Goal: Transaction & Acquisition: Purchase product/service

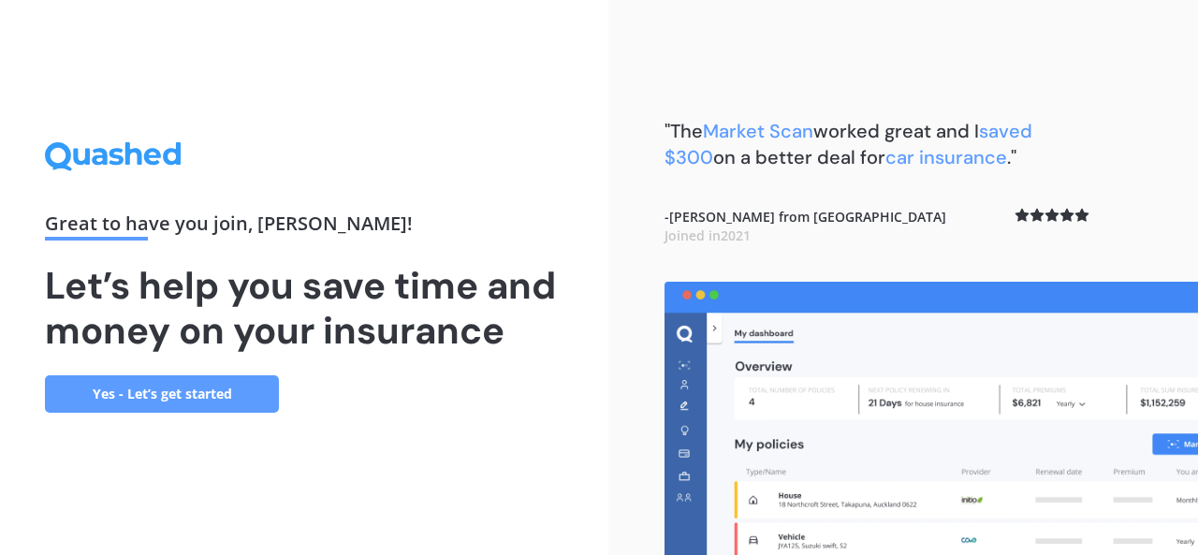
click at [213, 388] on link "Yes - Let’s get started" at bounding box center [162, 393] width 234 height 37
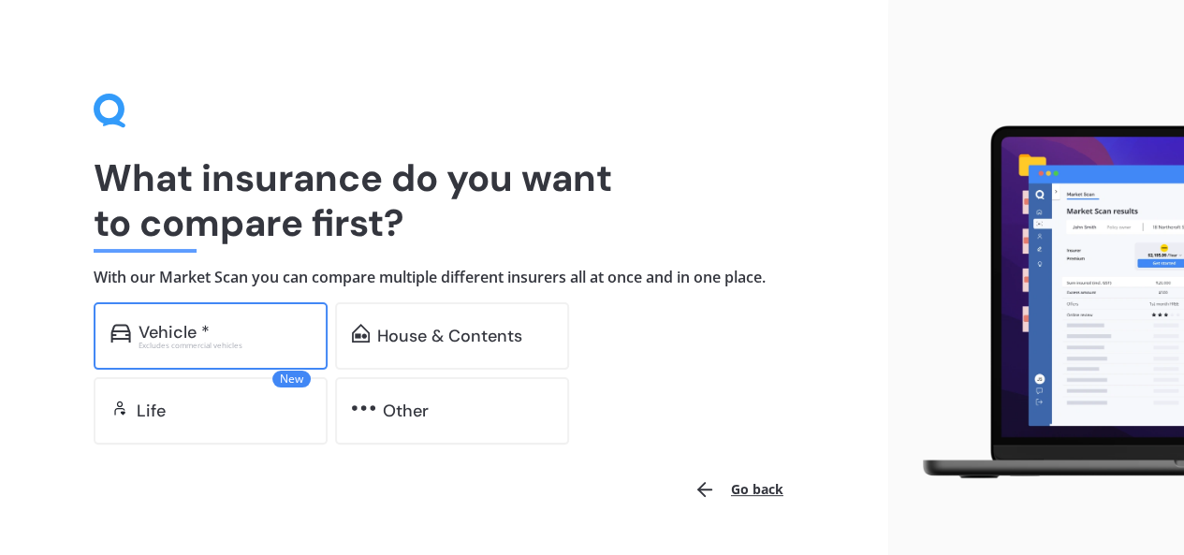
click at [212, 335] on div "Vehicle *" at bounding box center [225, 332] width 172 height 19
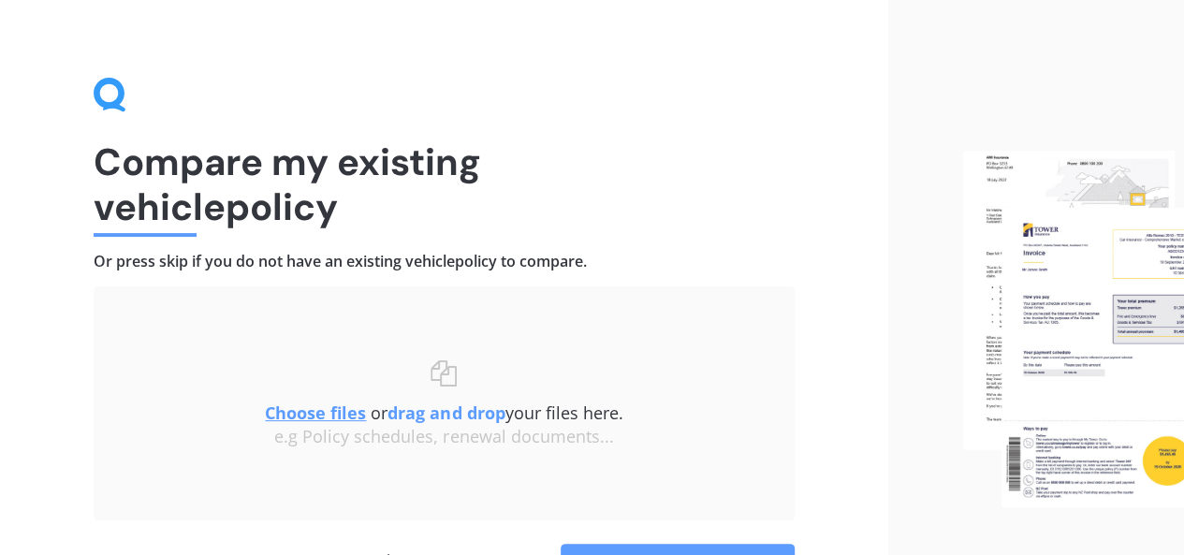
scroll to position [12, 0]
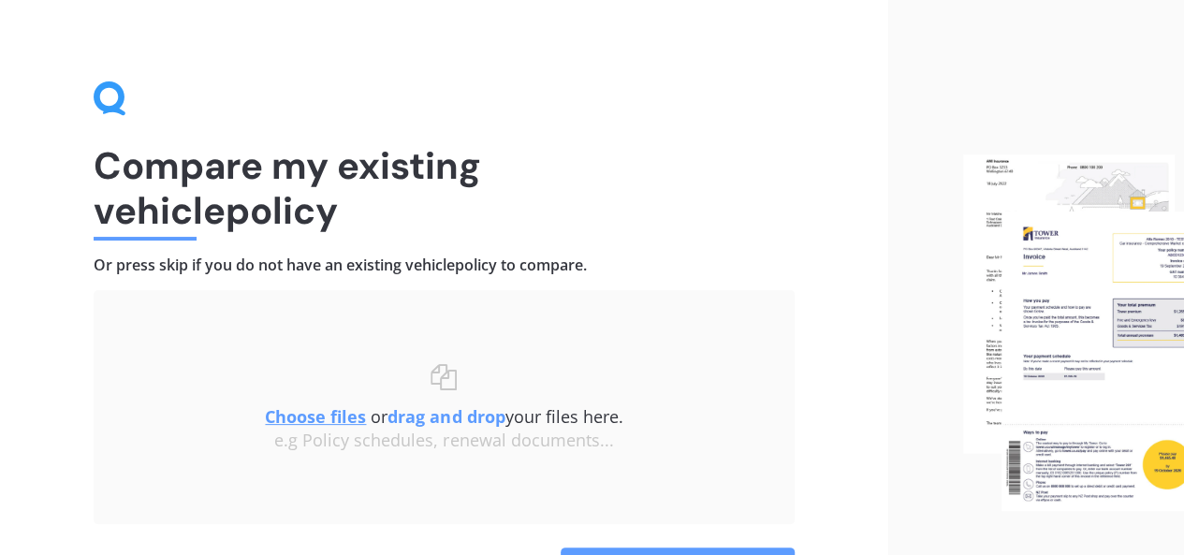
click at [294, 414] on u "Choose files" at bounding box center [315, 416] width 101 height 22
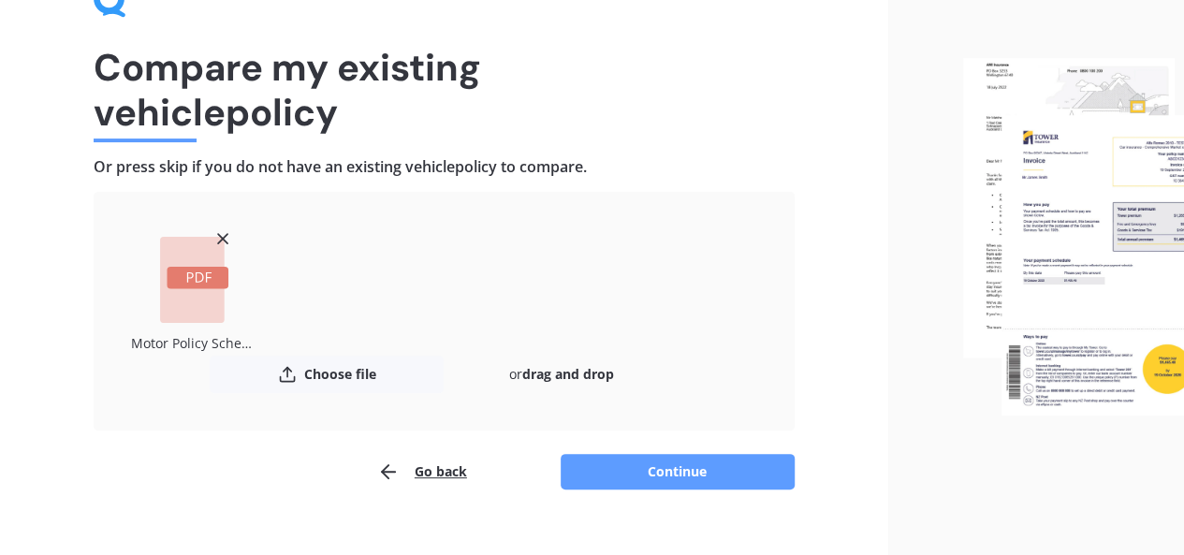
scroll to position [139, 0]
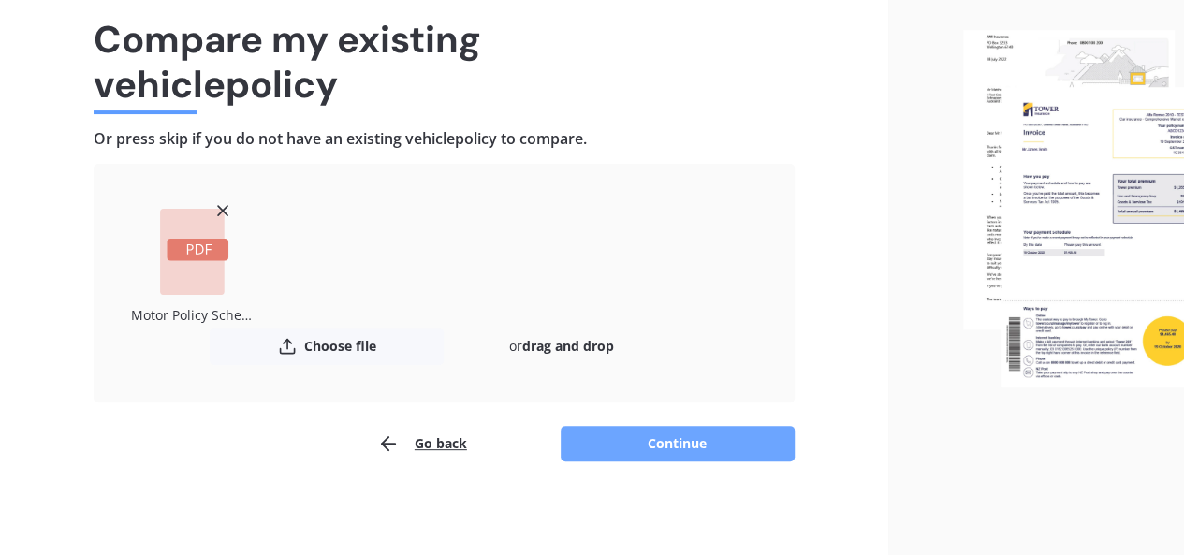
click at [652, 450] on button "Continue" at bounding box center [678, 444] width 234 height 36
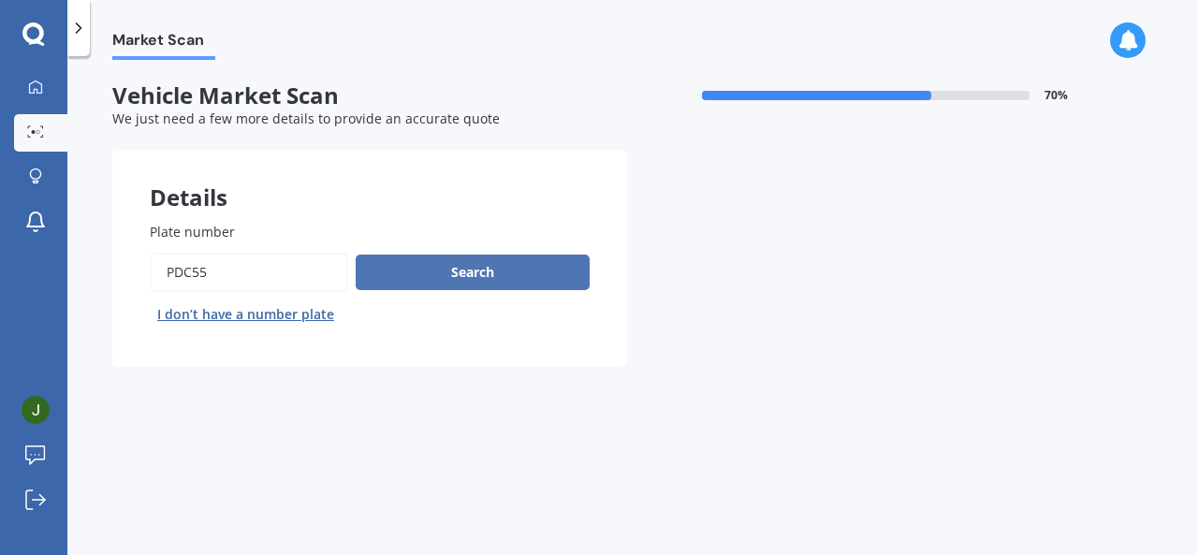
click at [453, 271] on button "Search" at bounding box center [473, 273] width 234 height 36
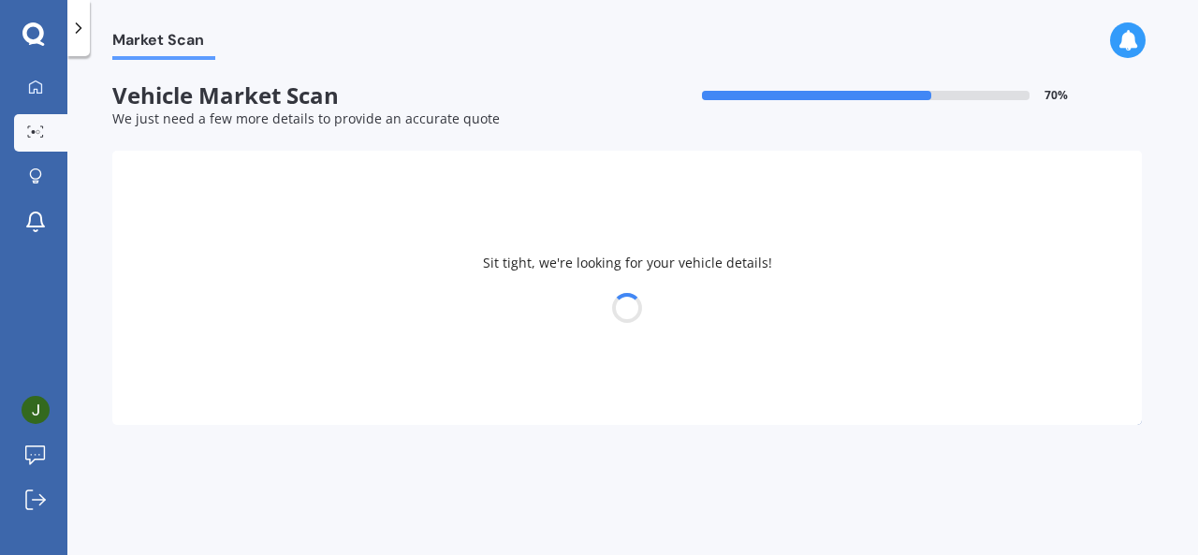
select select "MITSUBISHI"
select select "OUTLANDER"
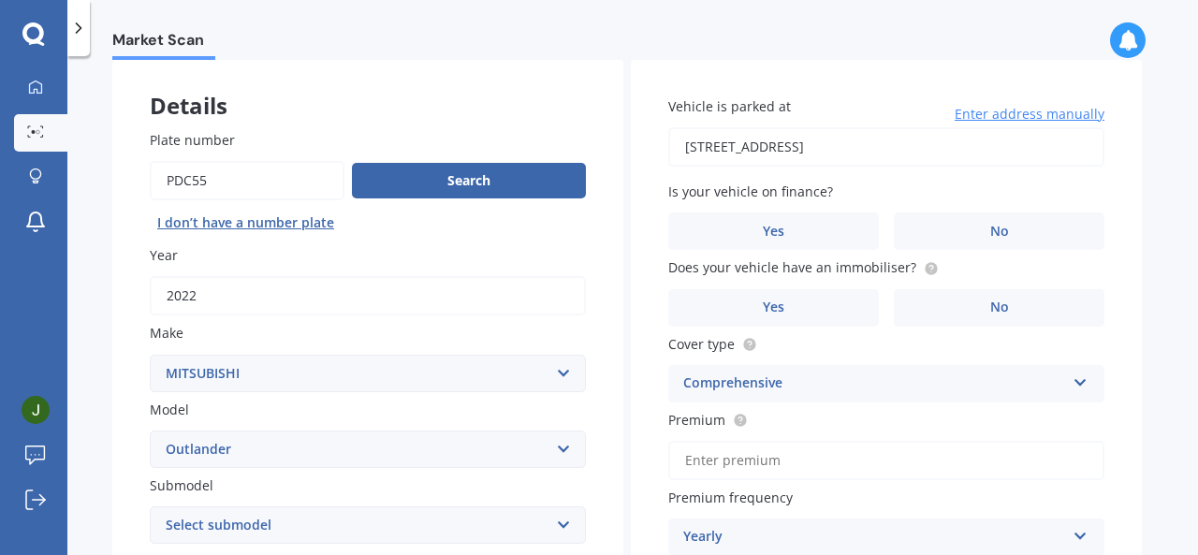
scroll to position [99, 0]
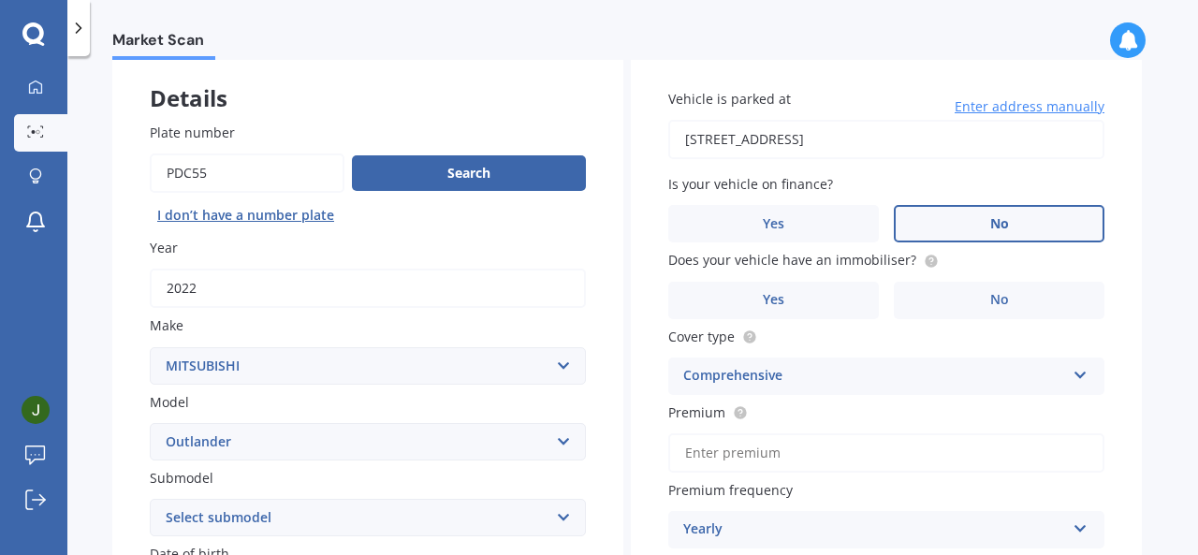
click at [1028, 228] on label "No" at bounding box center [999, 223] width 211 height 37
click at [0, 0] on input "No" at bounding box center [0, 0] width 0 height 0
click at [990, 308] on span "No" at bounding box center [999, 300] width 19 height 16
click at [0, 0] on input "No" at bounding box center [0, 0] width 0 height 0
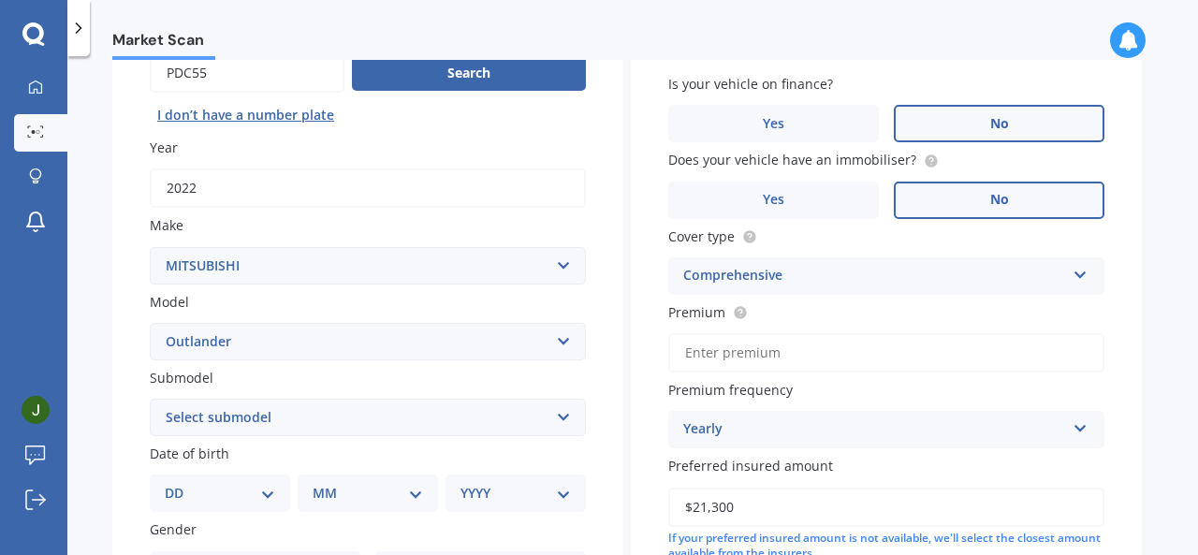
click at [494, 432] on select "Select submodel (All other) 2.4 Litre Station Wagon 3.0 Litre AWD 3.0 VRX Auto …" at bounding box center [368, 417] width 436 height 37
select select "LS"
click at [150, 400] on select "Select submodel (All other) 2.4 Litre Station Wagon 3.0 Litre AWD 3.0 VRX Auto …" at bounding box center [368, 417] width 436 height 37
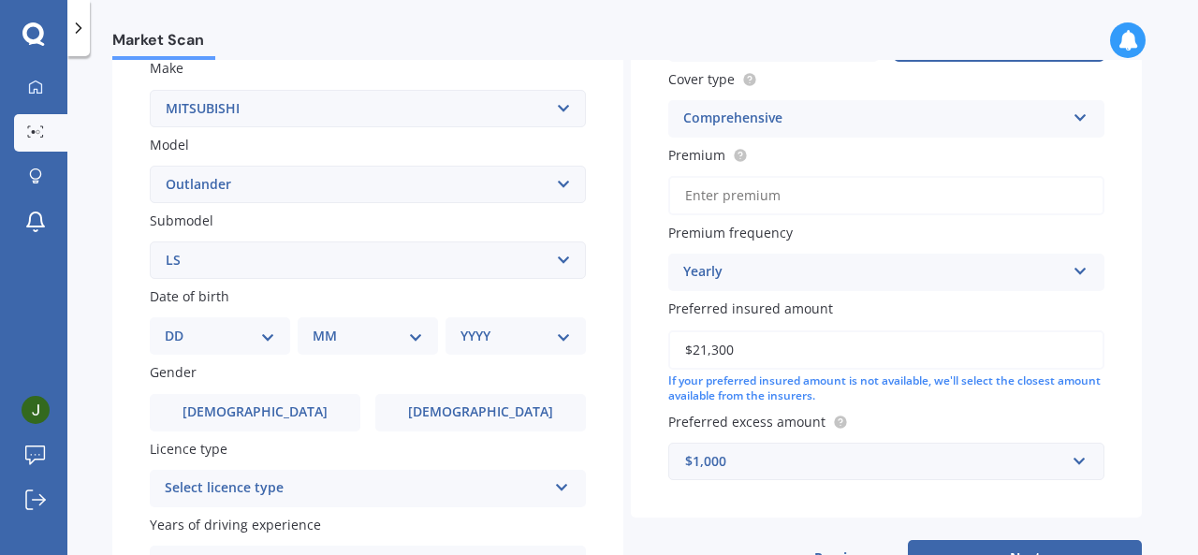
scroll to position [356, 0]
click at [725, 194] on input "Premium" at bounding box center [886, 196] width 436 height 39
type input "$182.54"
click at [813, 278] on div "Yearly" at bounding box center [874, 273] width 382 height 22
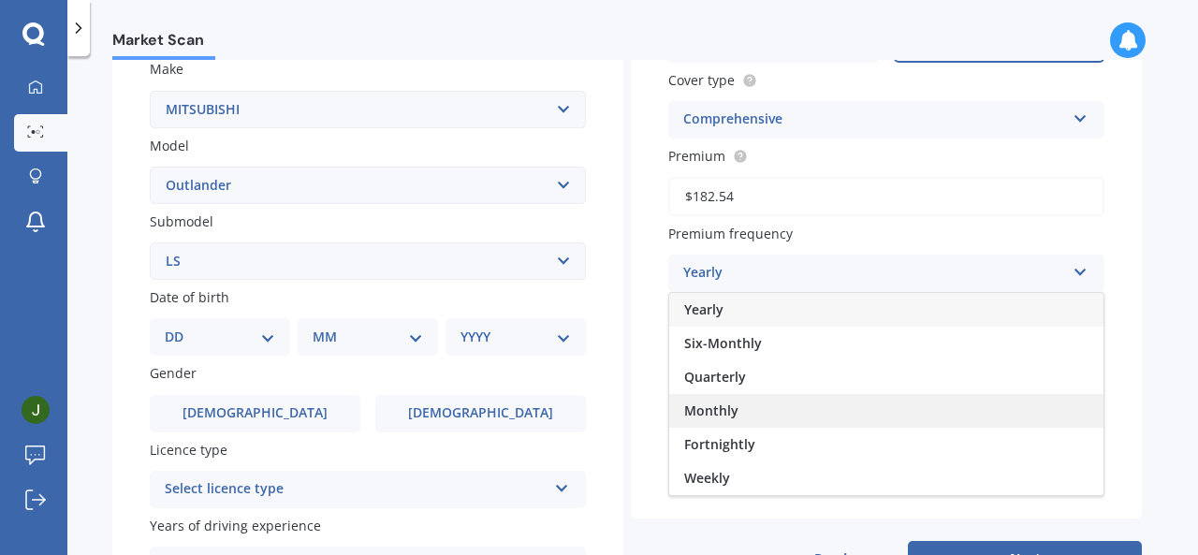
click at [728, 406] on span "Monthly" at bounding box center [711, 411] width 54 height 18
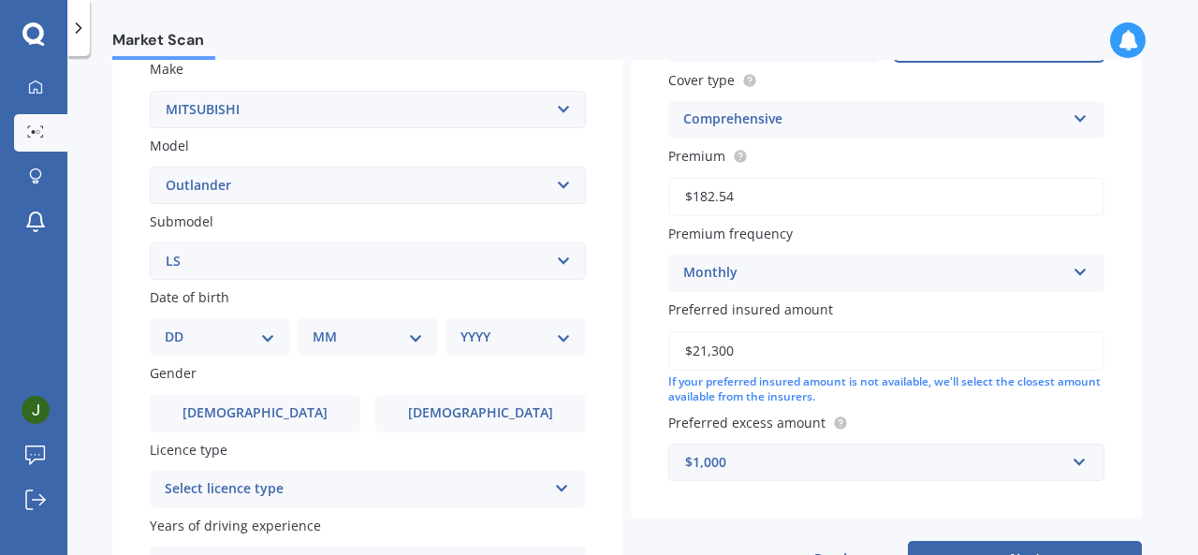
click at [762, 351] on input "$21,300" at bounding box center [886, 350] width 436 height 39
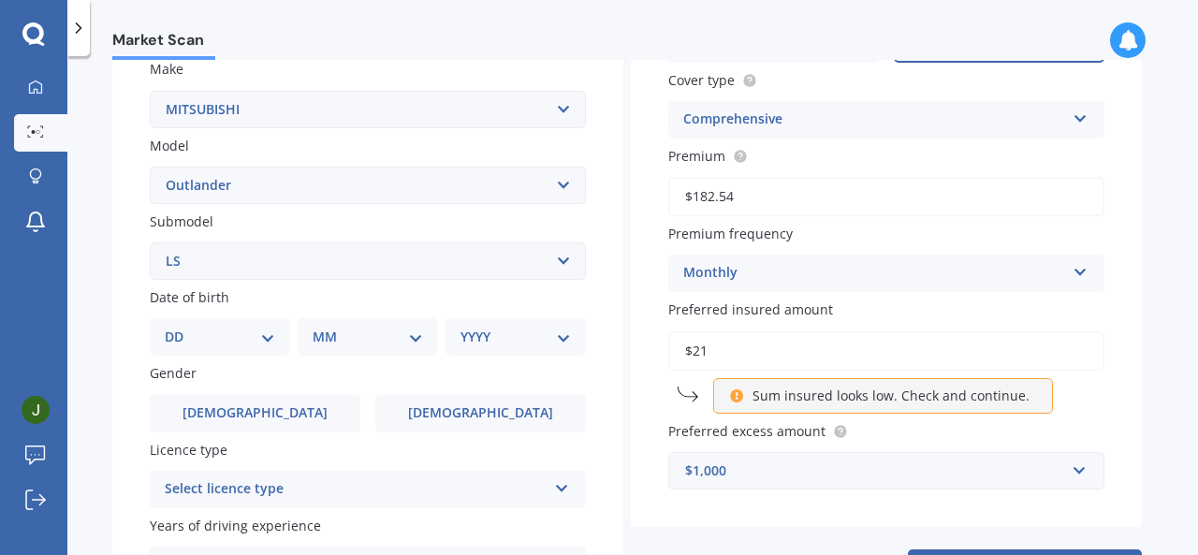
type input "$2"
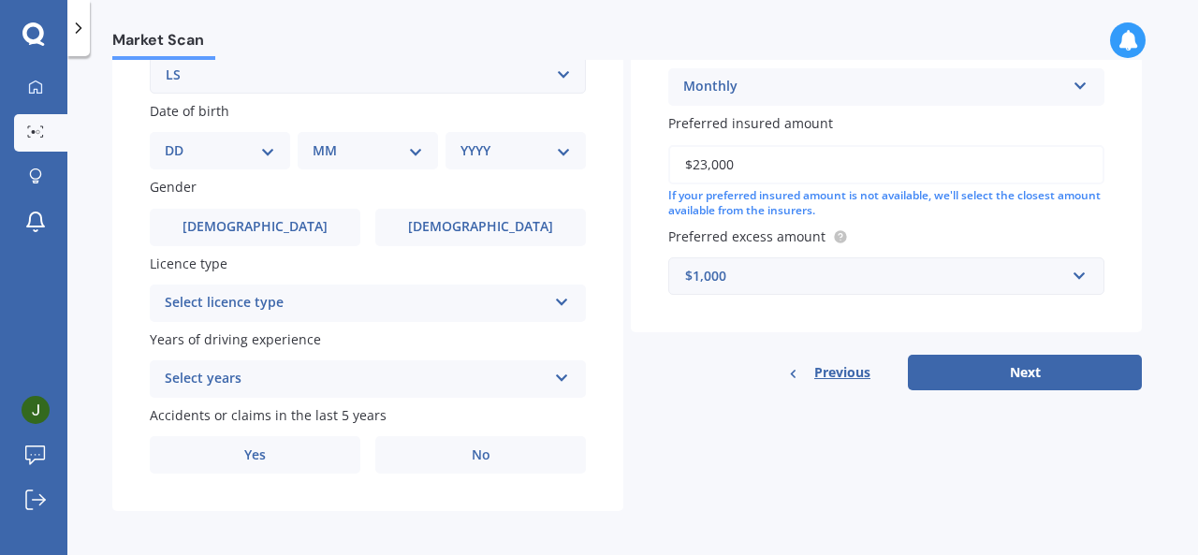
scroll to position [540, 0]
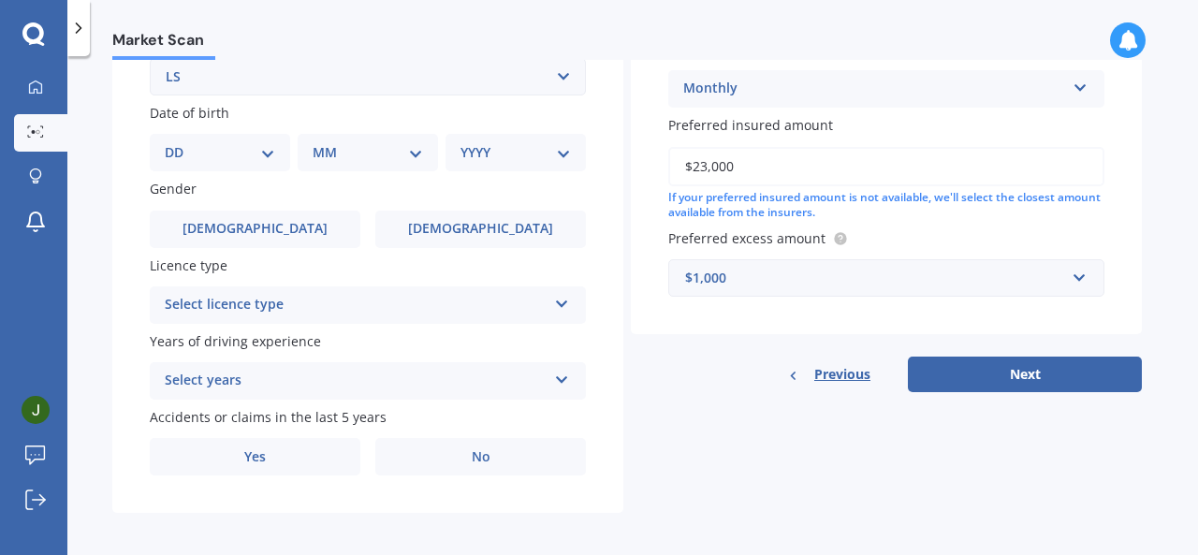
type input "$23,000"
click at [763, 281] on div "$1,000" at bounding box center [875, 278] width 380 height 21
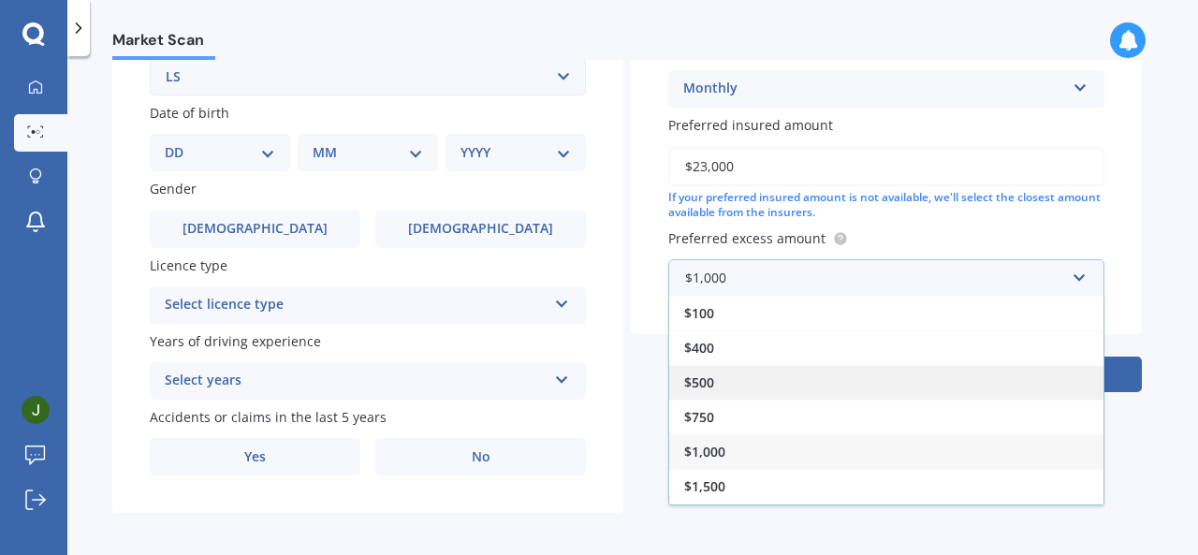
click at [700, 391] on span "$500" at bounding box center [699, 382] width 30 height 18
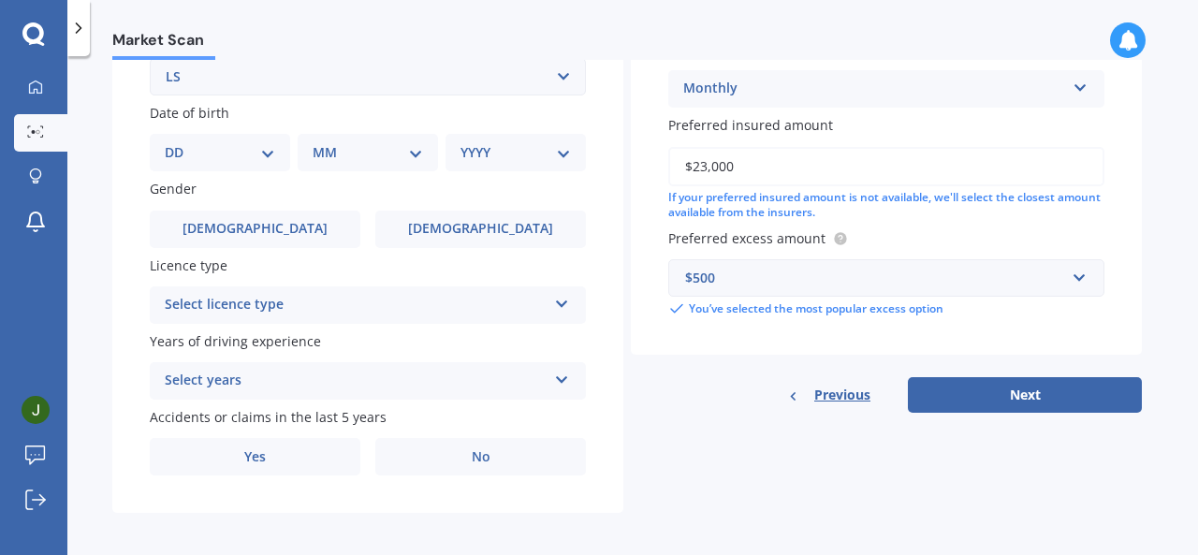
click at [234, 160] on select "DD 01 02 03 04 05 06 07 08 09 10 11 12 13 14 15 16 17 18 19 20 21 22 23 24 25 2…" at bounding box center [220, 152] width 110 height 21
select select "16"
click at [180, 144] on select "DD 01 02 03 04 05 06 07 08 09 10 11 12 13 14 15 16 17 18 19 20 21 22 23 24 25 2…" at bounding box center [220, 152] width 110 height 21
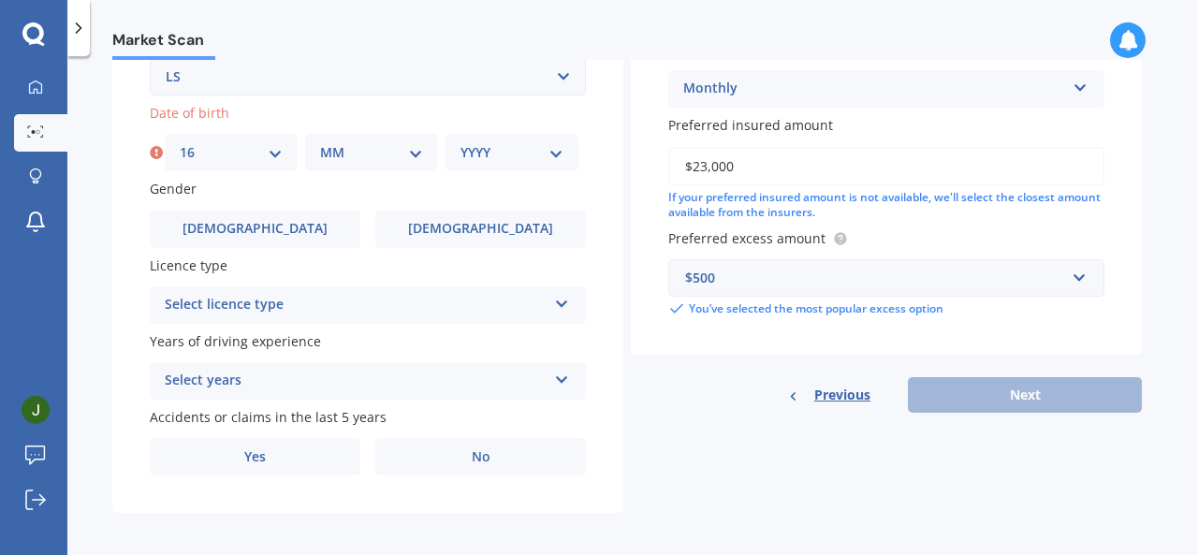
click at [388, 155] on select "MM 01 02 03 04 05 06 07 08 09 10 11 12" at bounding box center [371, 152] width 103 height 21
select select "03"
click at [320, 144] on select "MM 01 02 03 04 05 06 07 08 09 10 11 12" at bounding box center [371, 152] width 103 height 21
click at [527, 151] on select "YYYY 2025 2024 2023 2022 2021 2020 2019 2018 2017 2016 2015 2014 2013 2012 2011…" at bounding box center [512, 152] width 103 height 21
select select "1986"
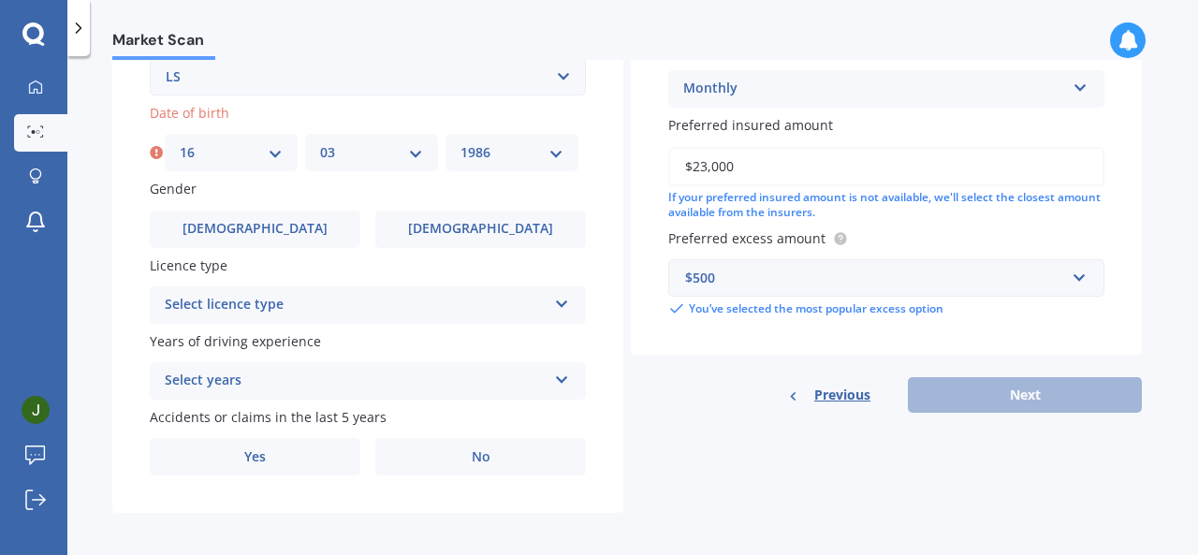
click at [461, 144] on select "YYYY 2025 2024 2023 2022 2021 2020 2019 2018 2017 2016 2015 2014 2013 2012 2011…" at bounding box center [512, 152] width 103 height 21
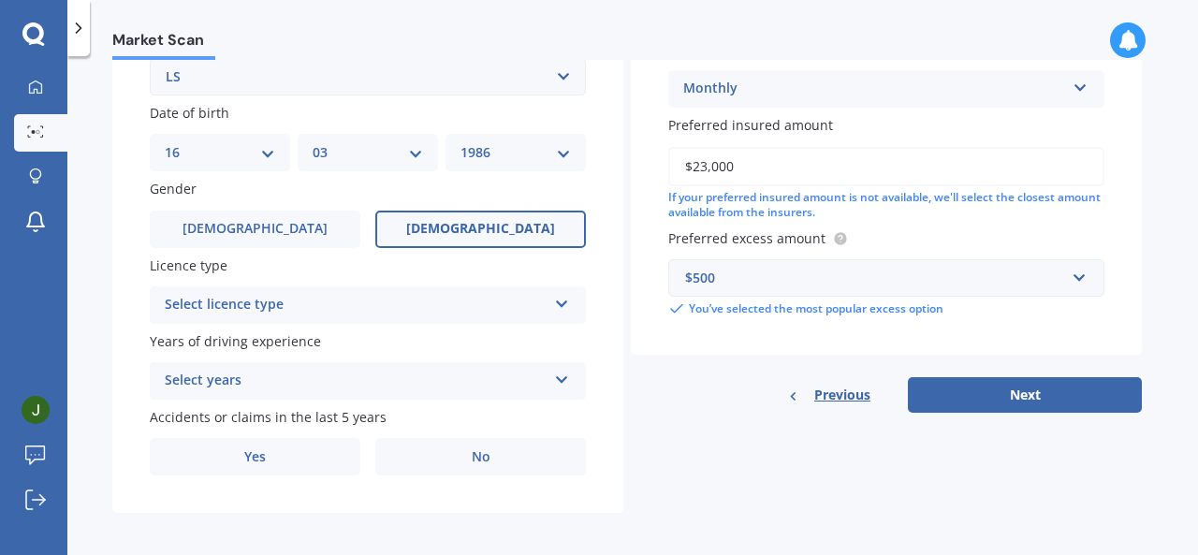
click at [447, 237] on label "[DEMOGRAPHIC_DATA]" at bounding box center [480, 229] width 211 height 37
click at [0, 0] on input "[DEMOGRAPHIC_DATA]" at bounding box center [0, 0] width 0 height 0
click at [387, 311] on div "Select licence type" at bounding box center [356, 305] width 382 height 22
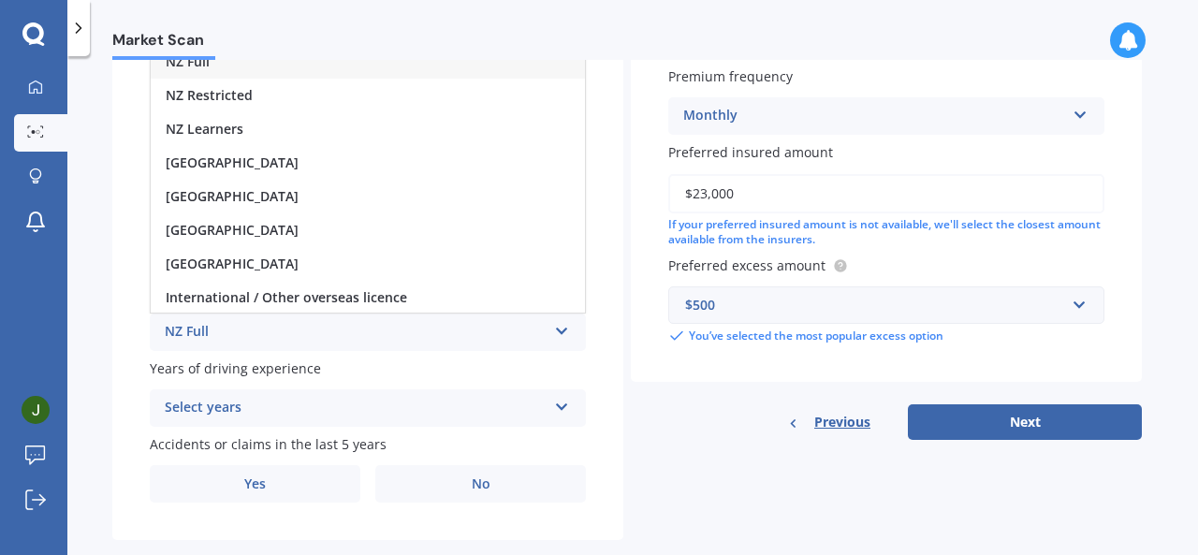
scroll to position [466, 0]
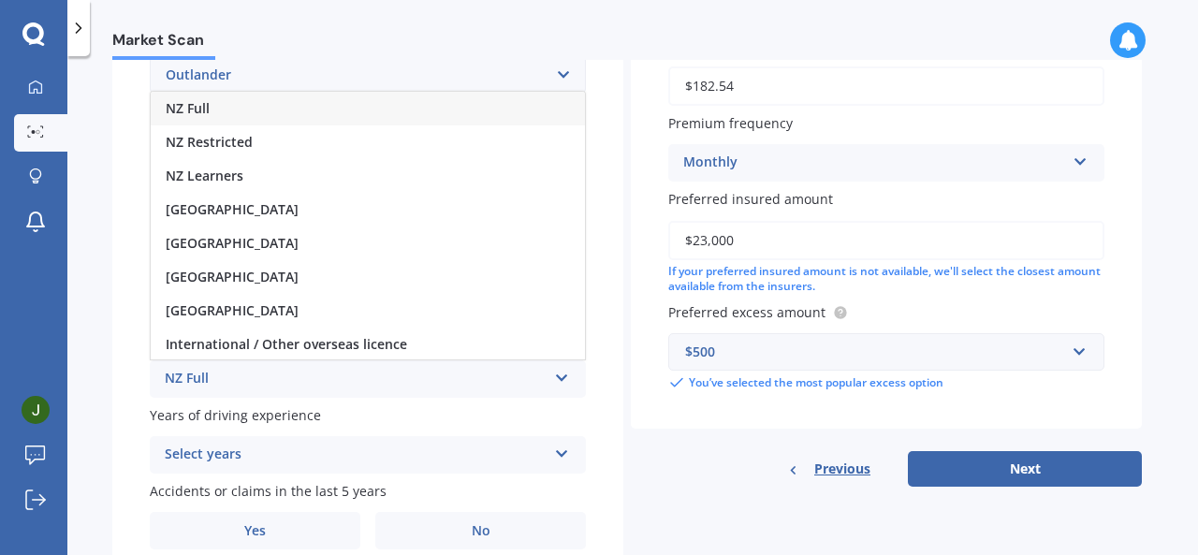
click at [440, 112] on div "NZ Full" at bounding box center [368, 109] width 434 height 34
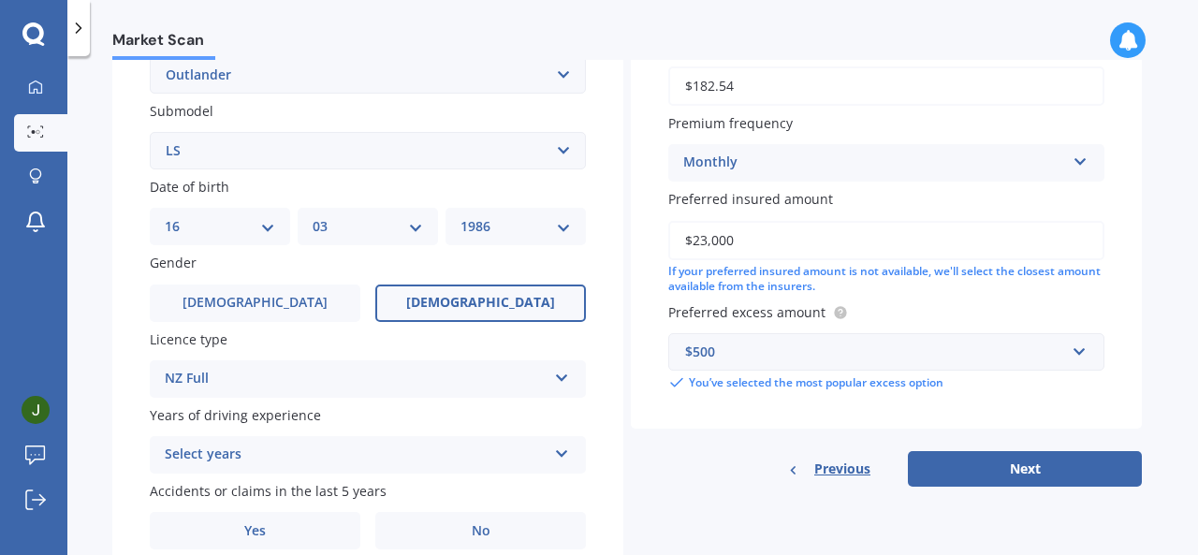
scroll to position [549, 0]
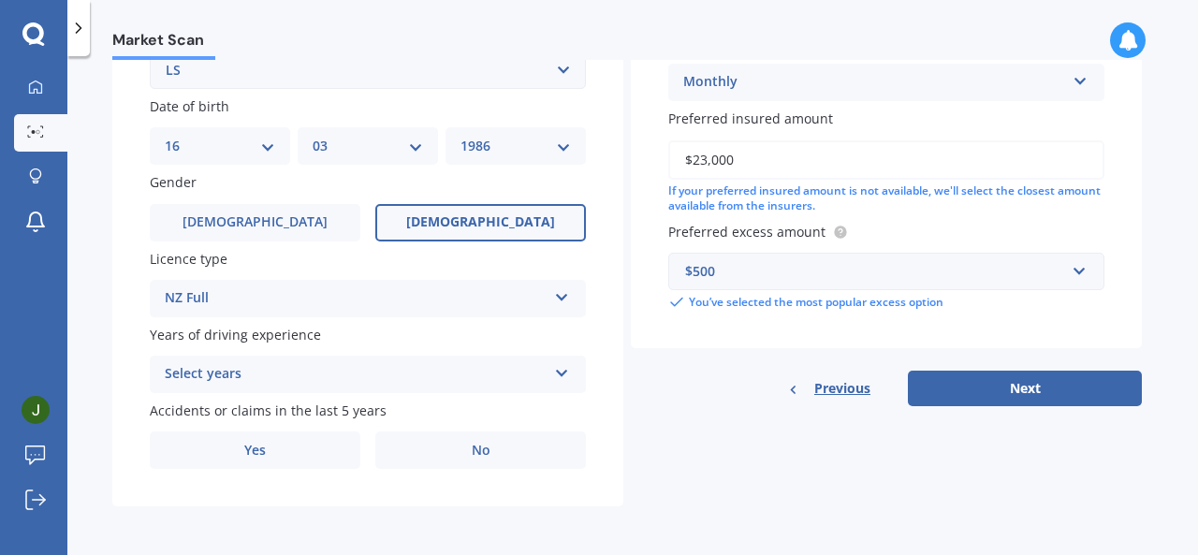
click at [394, 371] on div "Select years" at bounding box center [356, 374] width 382 height 22
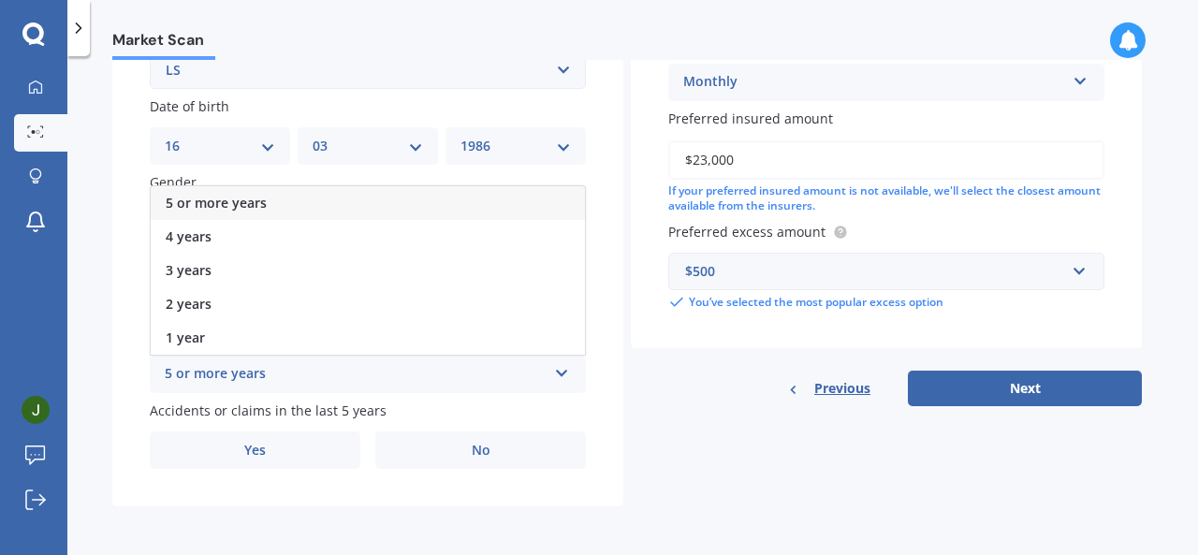
click at [212, 207] on span "5 or more years" at bounding box center [216, 203] width 101 height 18
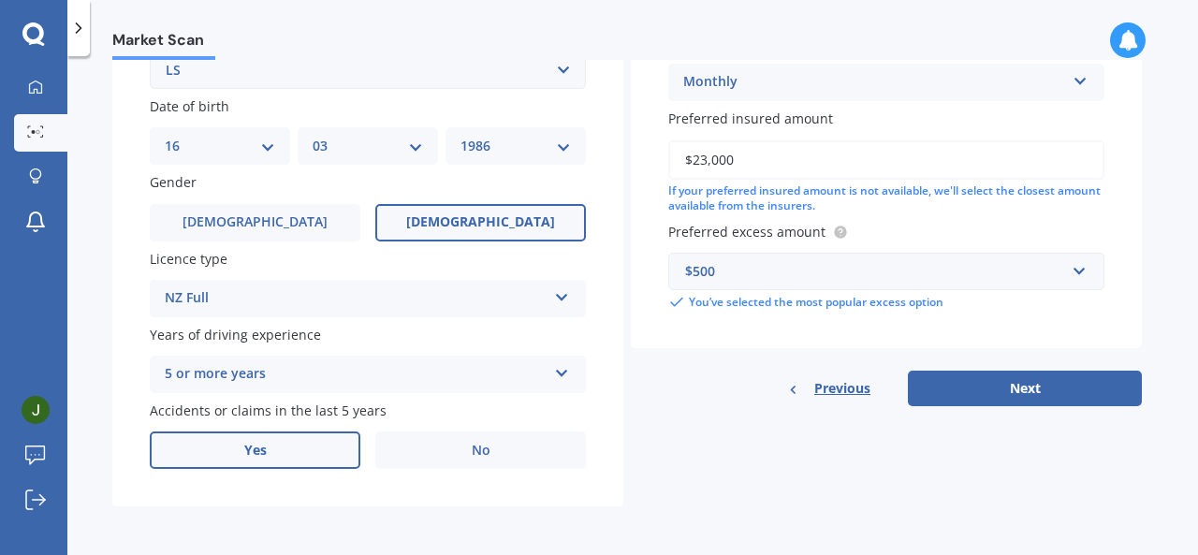
click at [212, 439] on label "Yes" at bounding box center [255, 450] width 211 height 37
click at [0, 0] on input "Yes" at bounding box center [0, 0] width 0 height 0
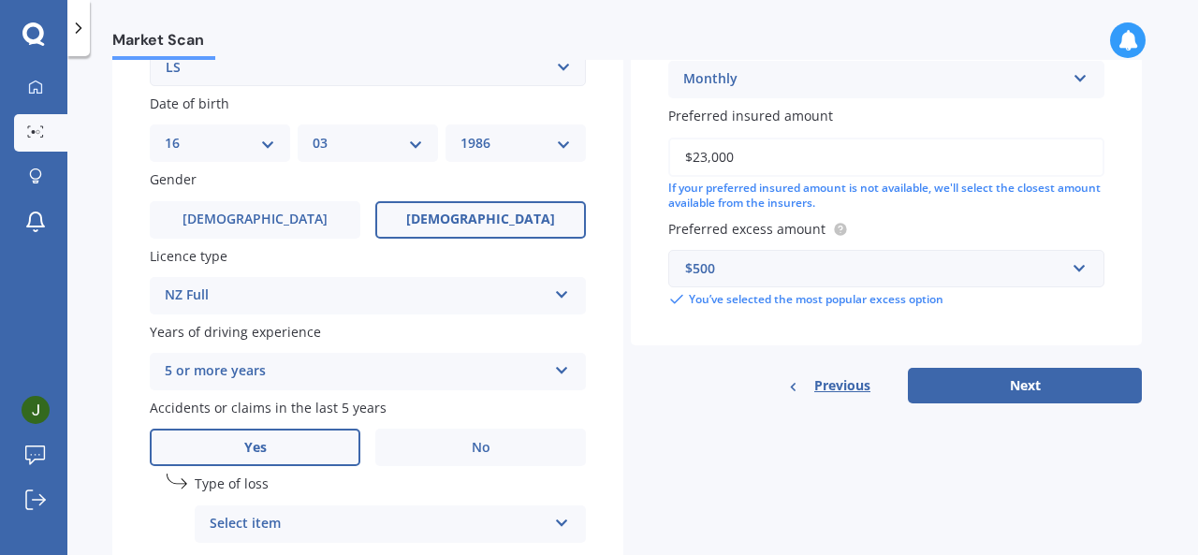
scroll to position [753, 0]
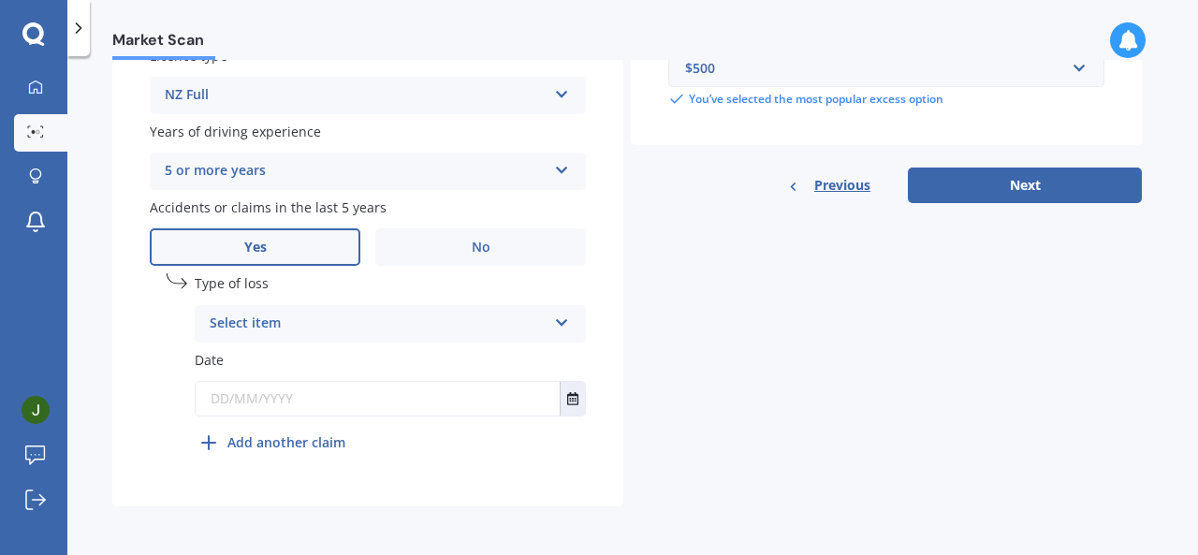
click at [459, 317] on div "Select item" at bounding box center [378, 324] width 337 height 22
click at [289, 360] on span "At fault accident" at bounding box center [264, 360] width 106 height 18
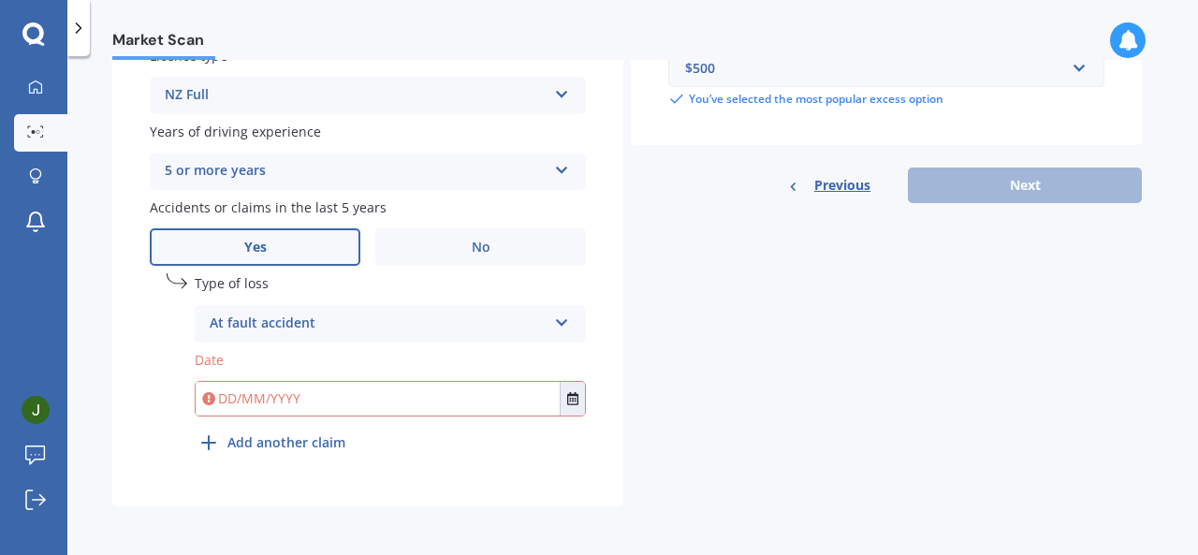
click at [318, 403] on input "text" at bounding box center [378, 399] width 364 height 34
type input "[DATE]"
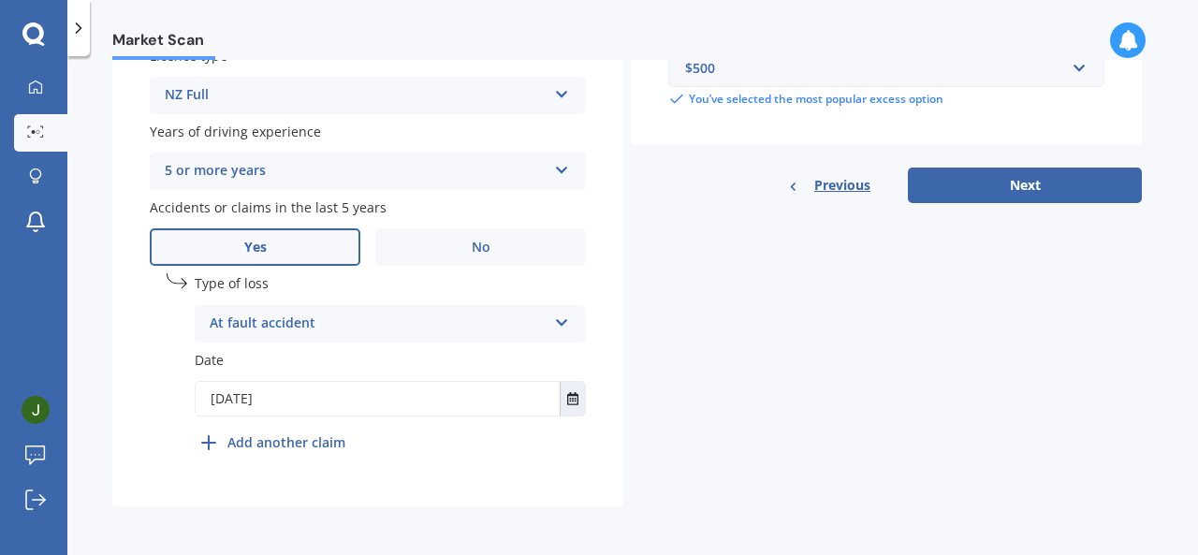
click at [465, 359] on label "Date" at bounding box center [390, 360] width 391 height 20
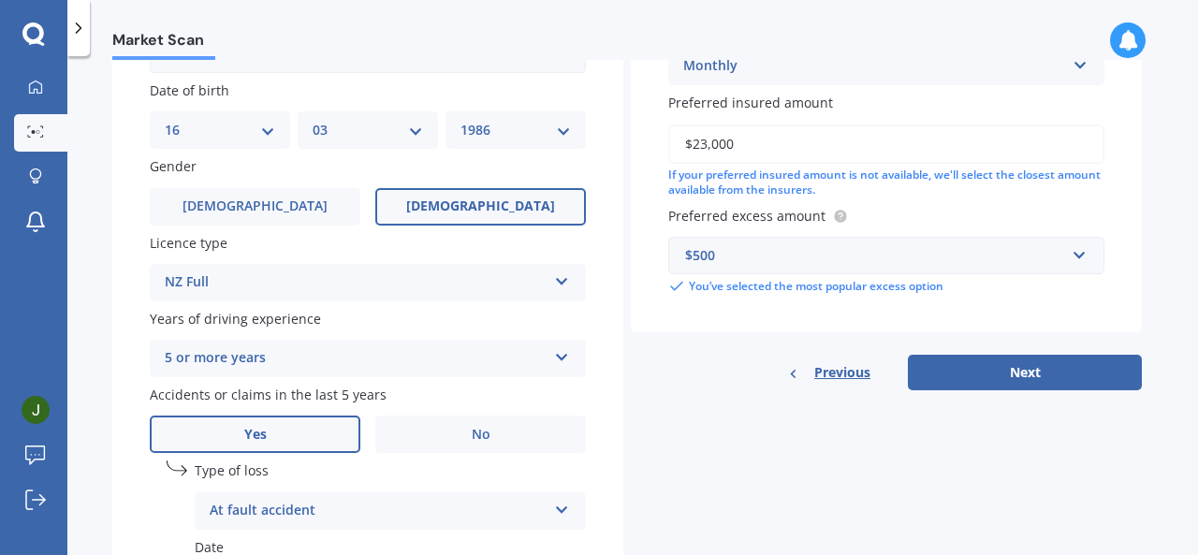
scroll to position [578, 0]
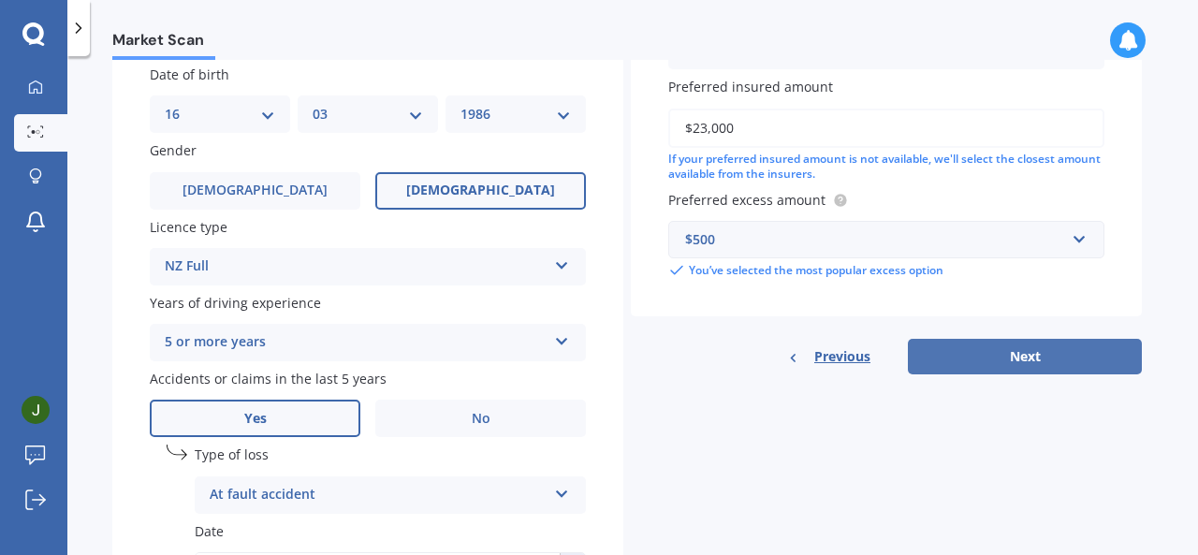
click at [999, 356] on button "Next" at bounding box center [1025, 357] width 234 height 36
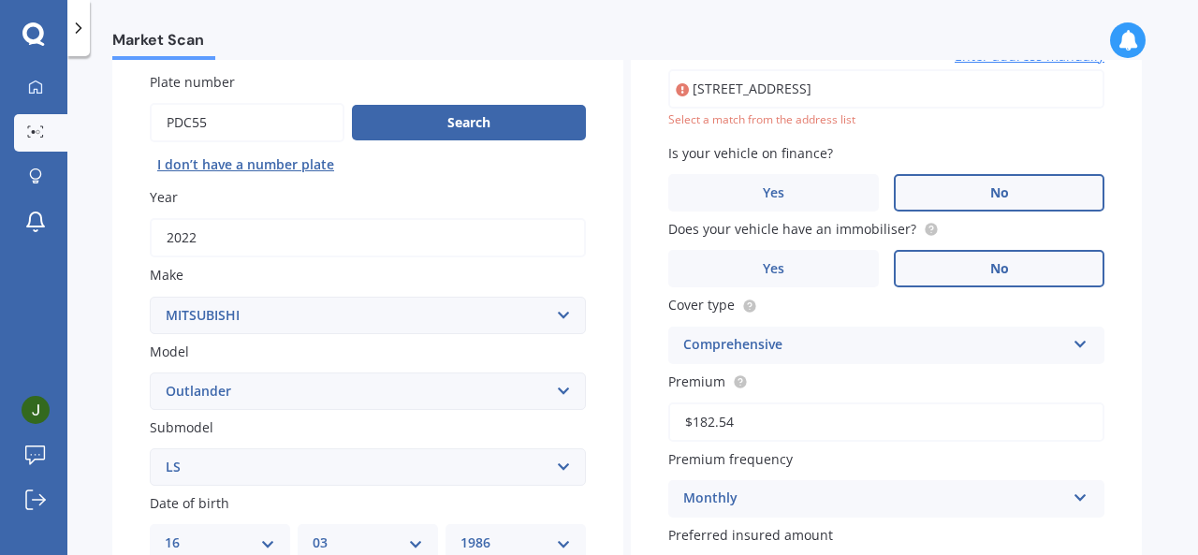
scroll to position [127, 0]
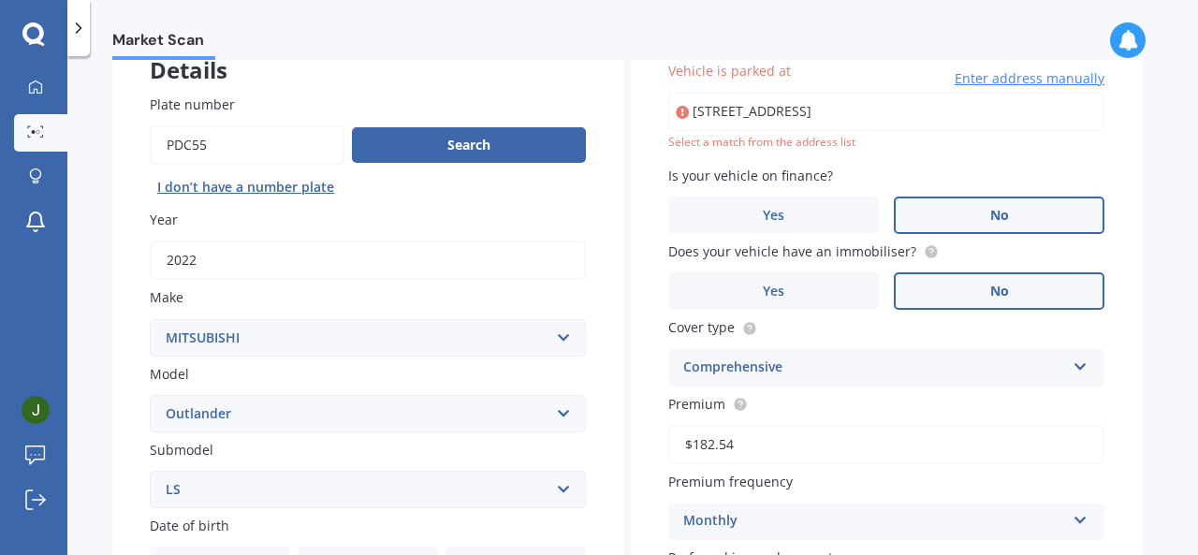
type input "[STREET_ADDRESS]"
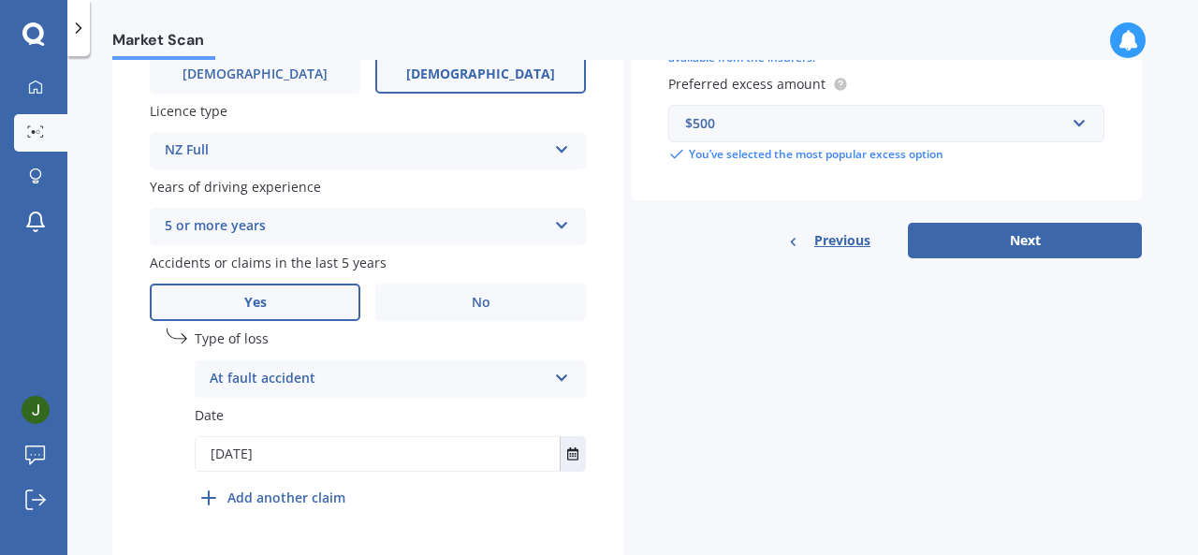
scroll to position [753, 0]
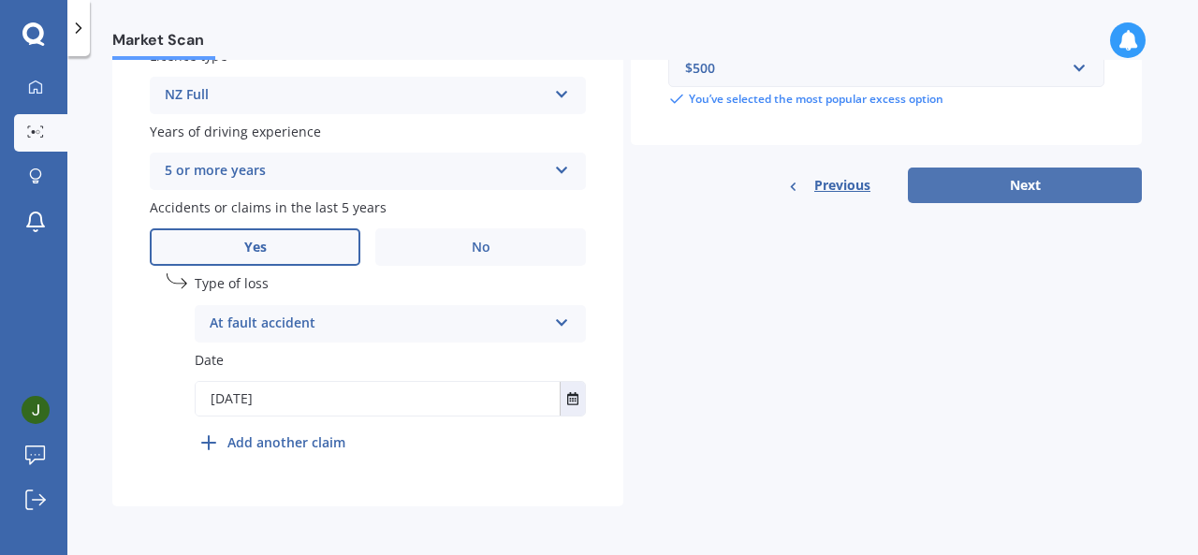
click at [1038, 183] on button "Next" at bounding box center [1025, 186] width 234 height 36
select select "16"
select select "03"
select select "1986"
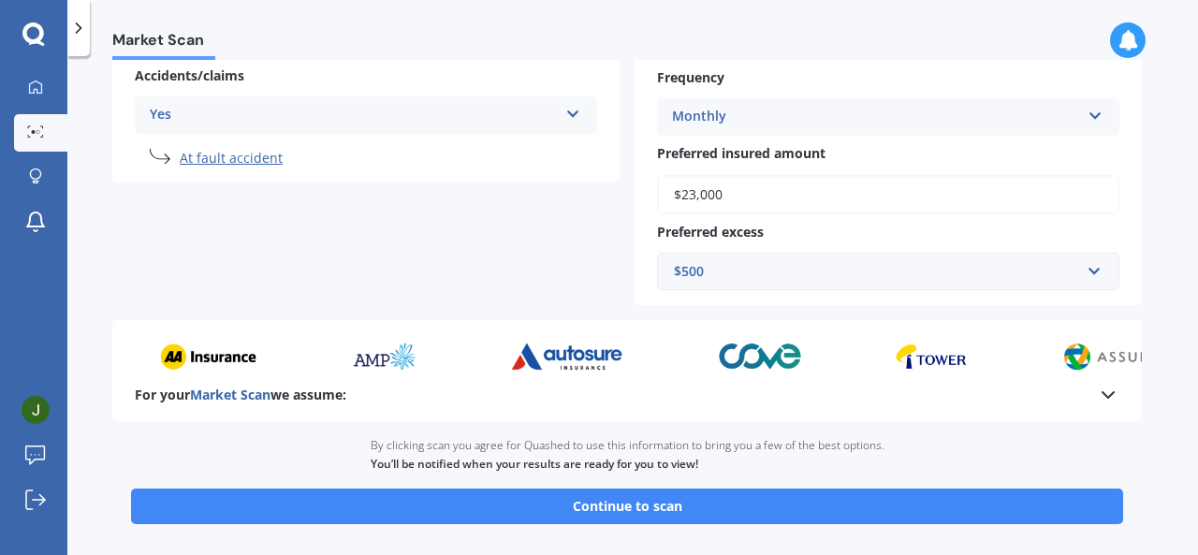
scroll to position [536, 0]
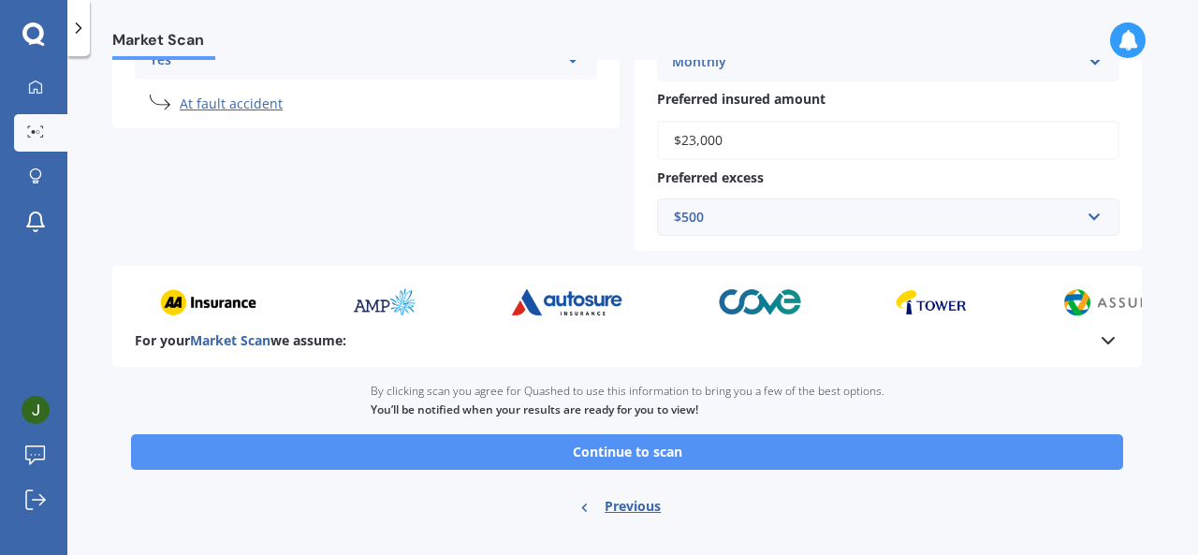
click at [636, 461] on button "Continue to scan" at bounding box center [627, 452] width 992 height 36
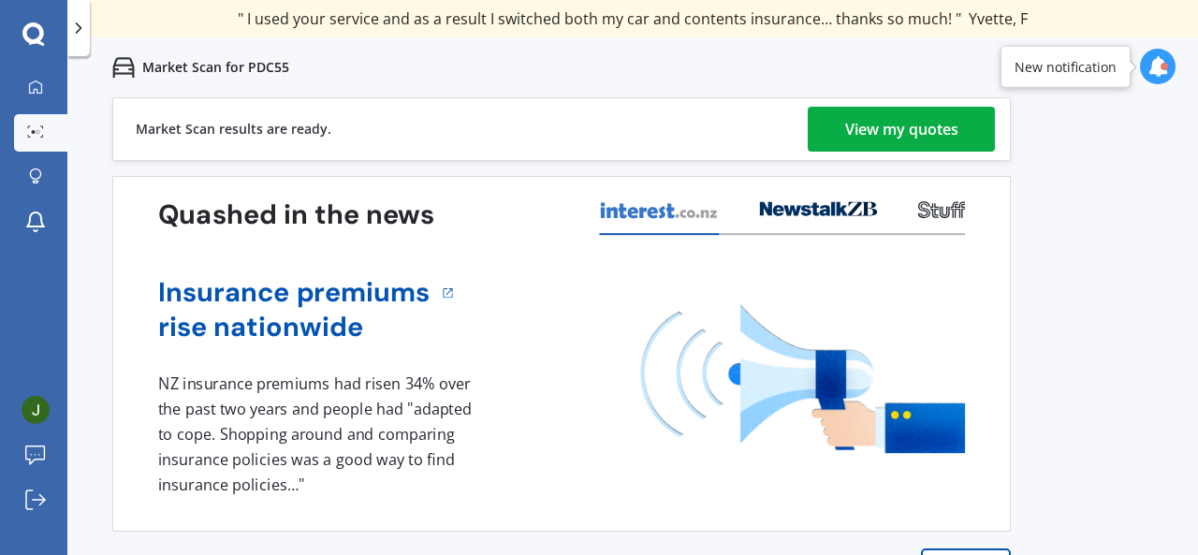
click at [882, 123] on div "View my quotes" at bounding box center [901, 129] width 113 height 45
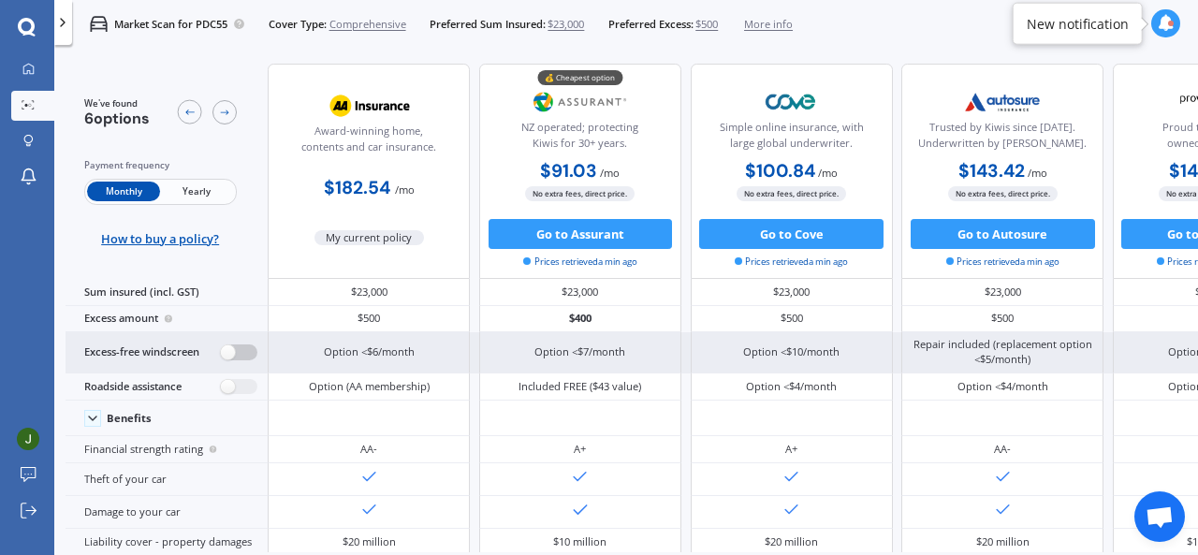
click at [226, 352] on label at bounding box center [239, 352] width 37 height 16
radio input "true"
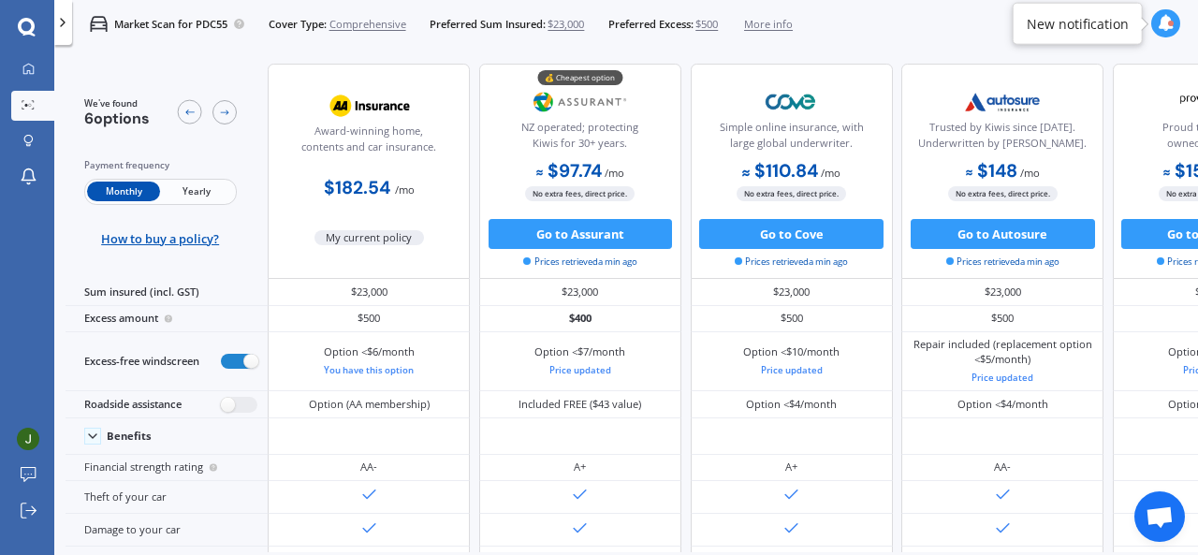
click at [198, 190] on span "Yearly" at bounding box center [196, 192] width 73 height 20
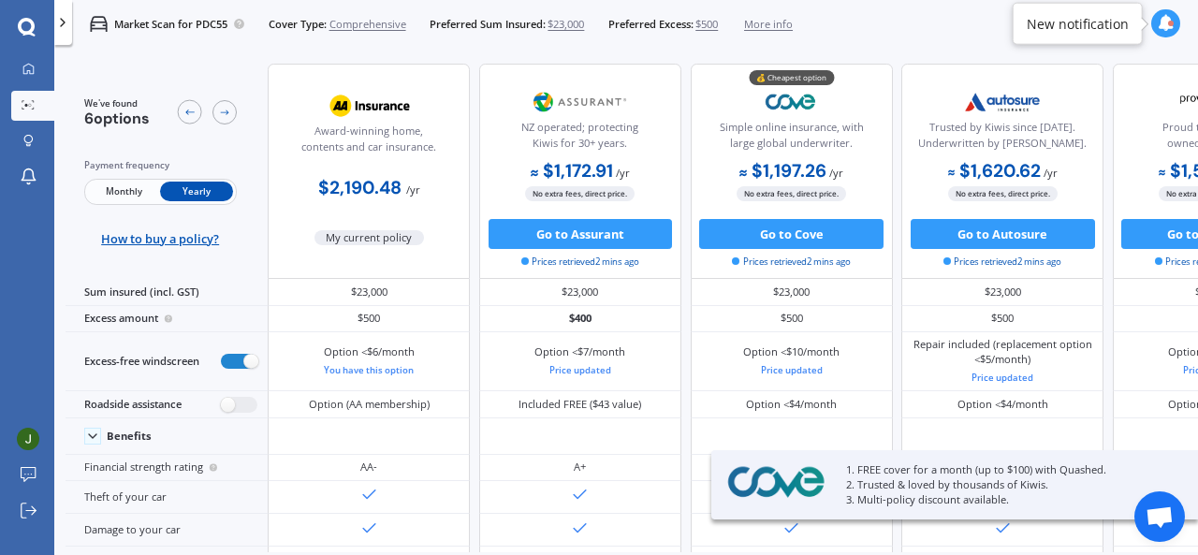
click at [129, 187] on span "Monthly" at bounding box center [123, 192] width 73 height 20
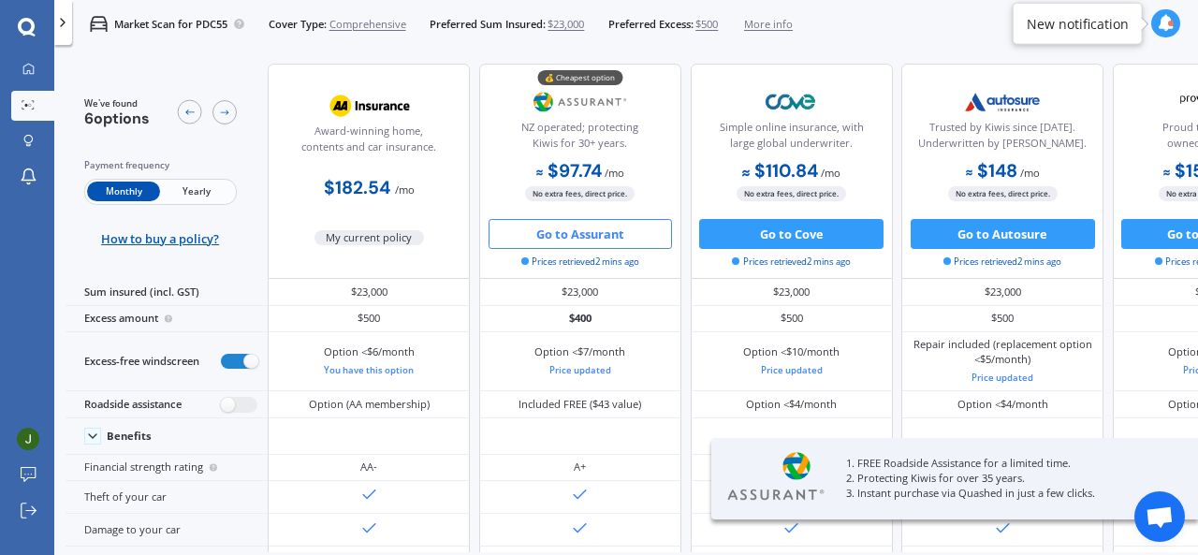
click at [591, 224] on button "Go to Assurant" at bounding box center [581, 234] width 184 height 30
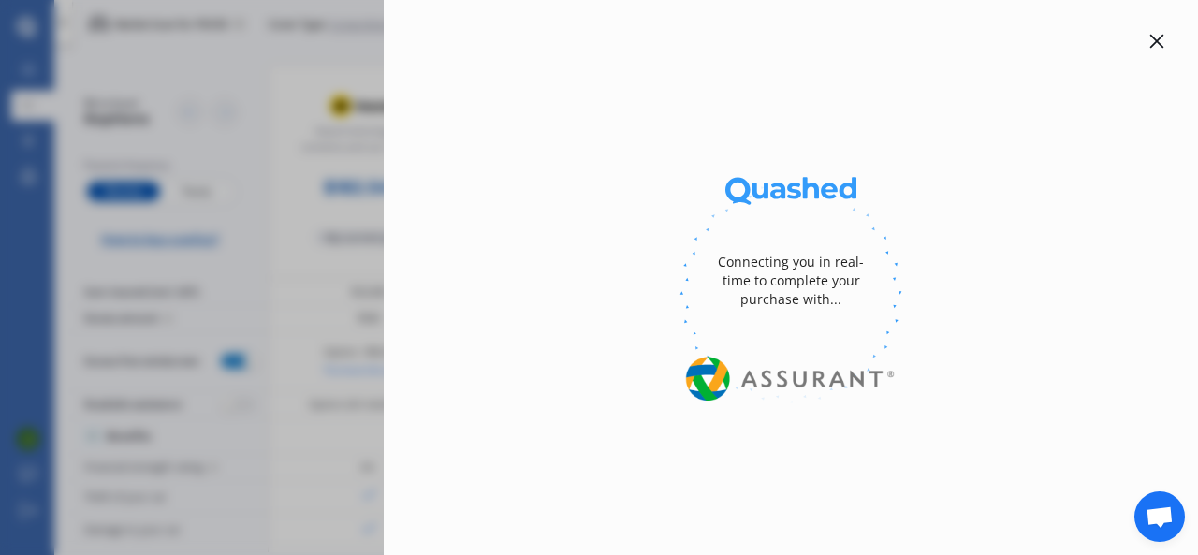
select select "Yearly"
select select "full"
select select "0"
select select "Canterbury"
select select "MITSUBISHI"
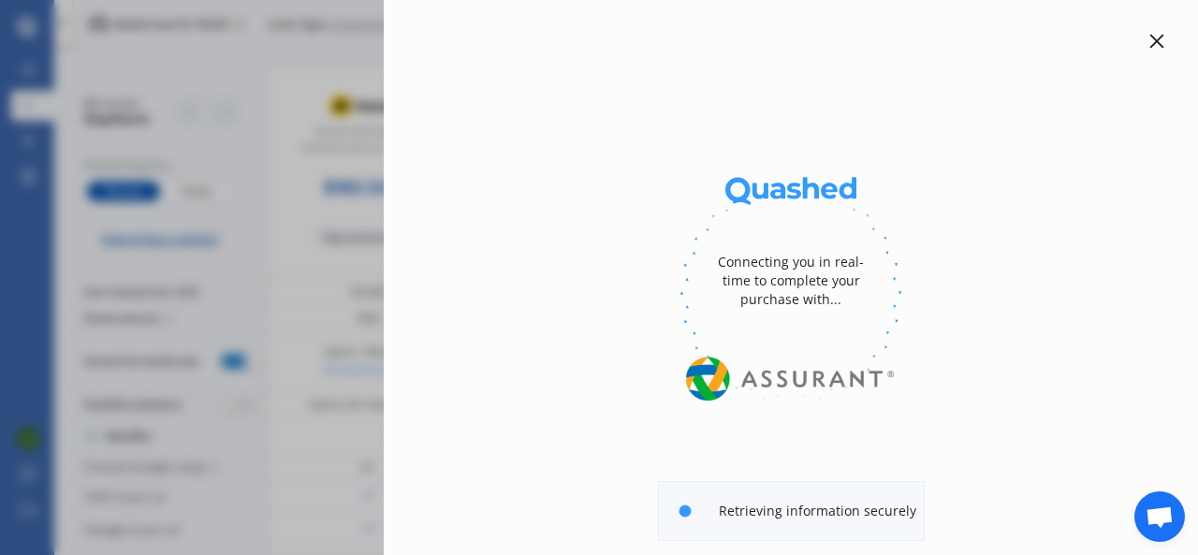
select select "OUTLANDER"
select select "LS"
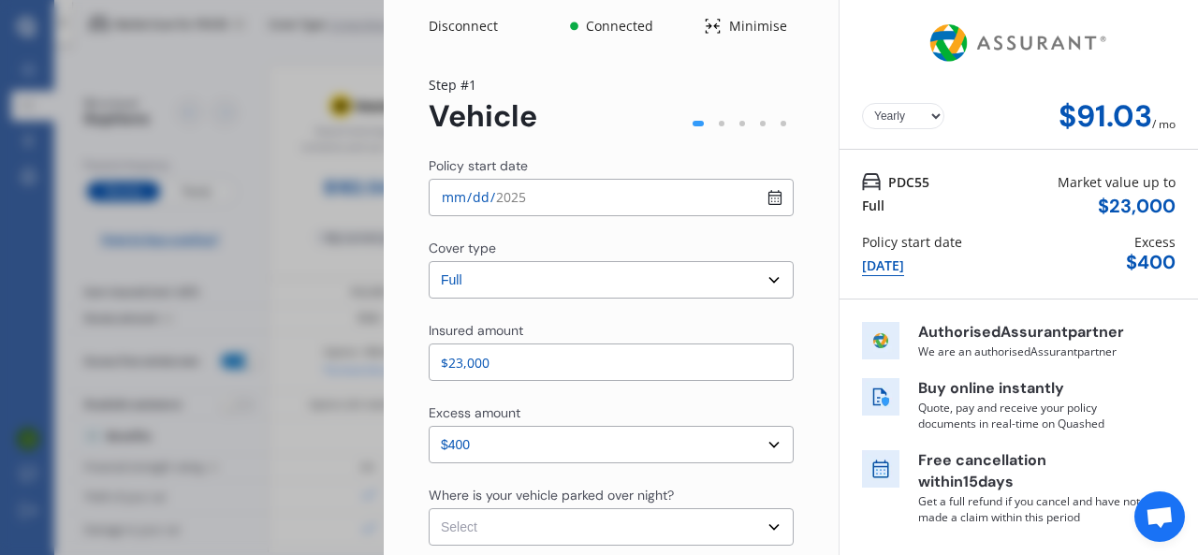
select select "Monthly"
click at [198, 73] on div "Disconnect Connected Minimise Yearly Monthly $91.03 / mo Step # 1 Vehicle Polic…" at bounding box center [599, 277] width 1198 height 555
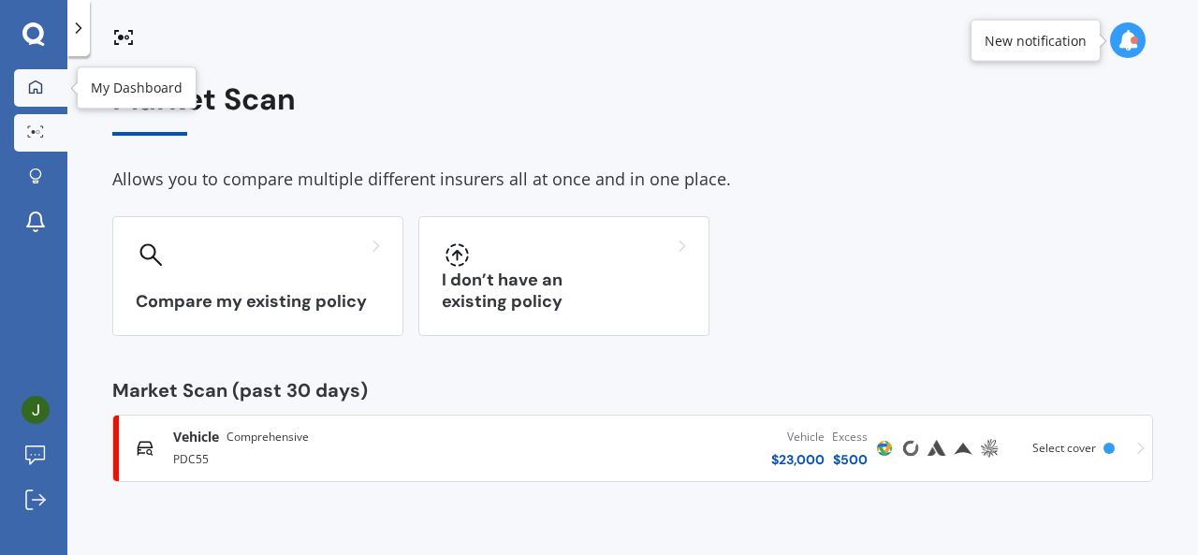
click at [31, 81] on icon at bounding box center [35, 86] width 13 height 13
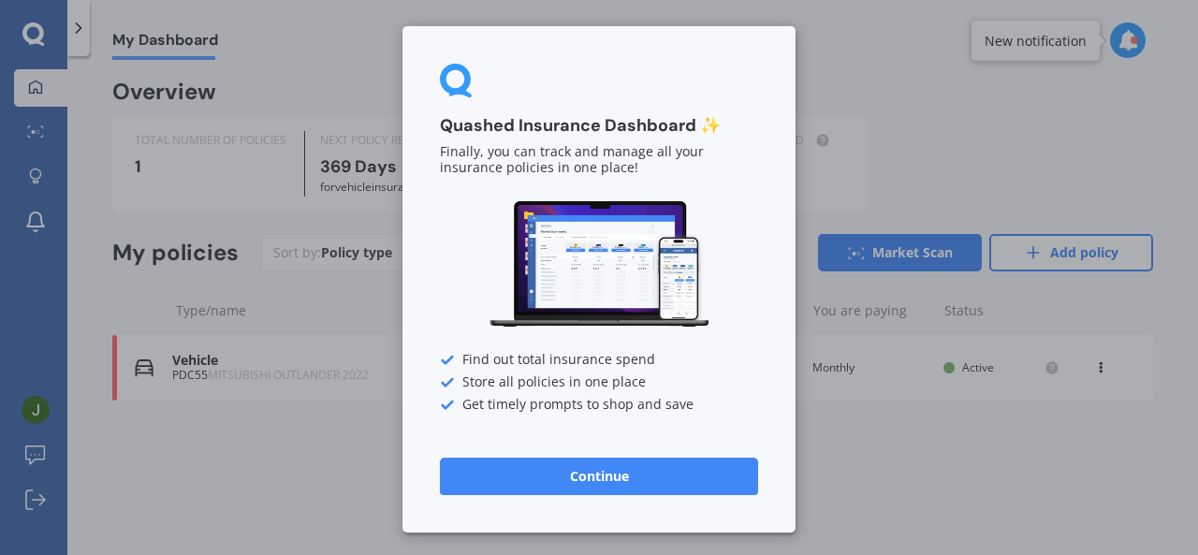
click at [575, 475] on button "Continue" at bounding box center [599, 476] width 318 height 37
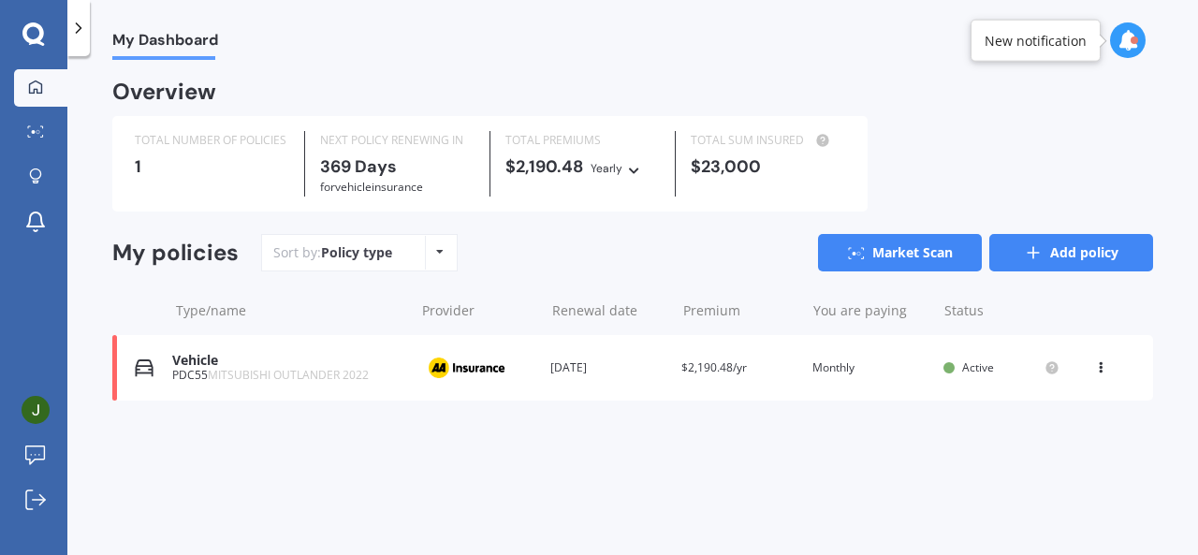
click at [1048, 257] on link "Add policy" at bounding box center [1071, 252] width 164 height 37
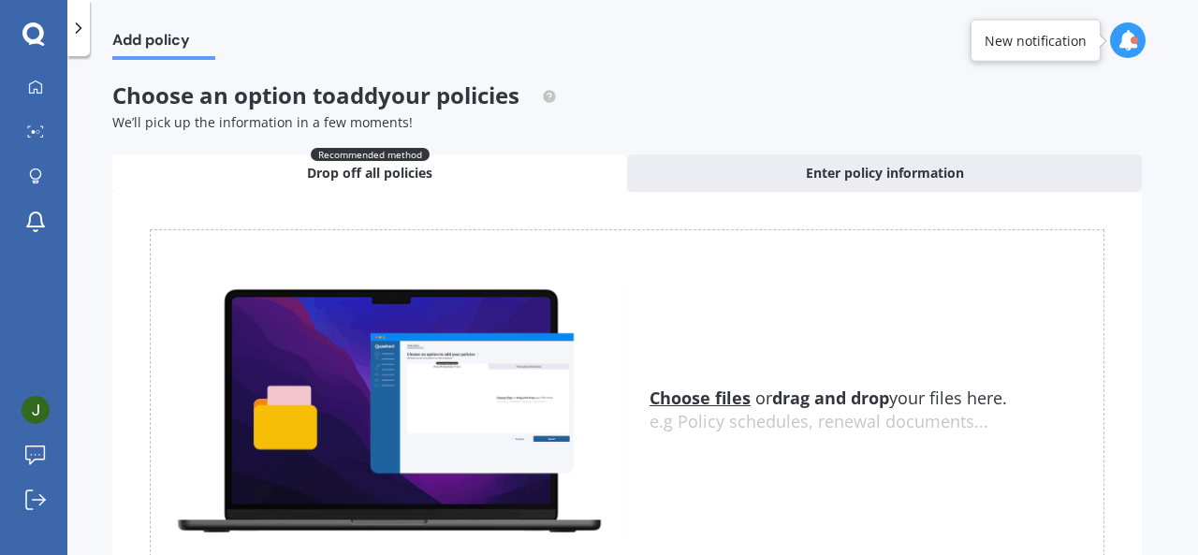
click at [696, 398] on u "Choose files" at bounding box center [700, 398] width 101 height 22
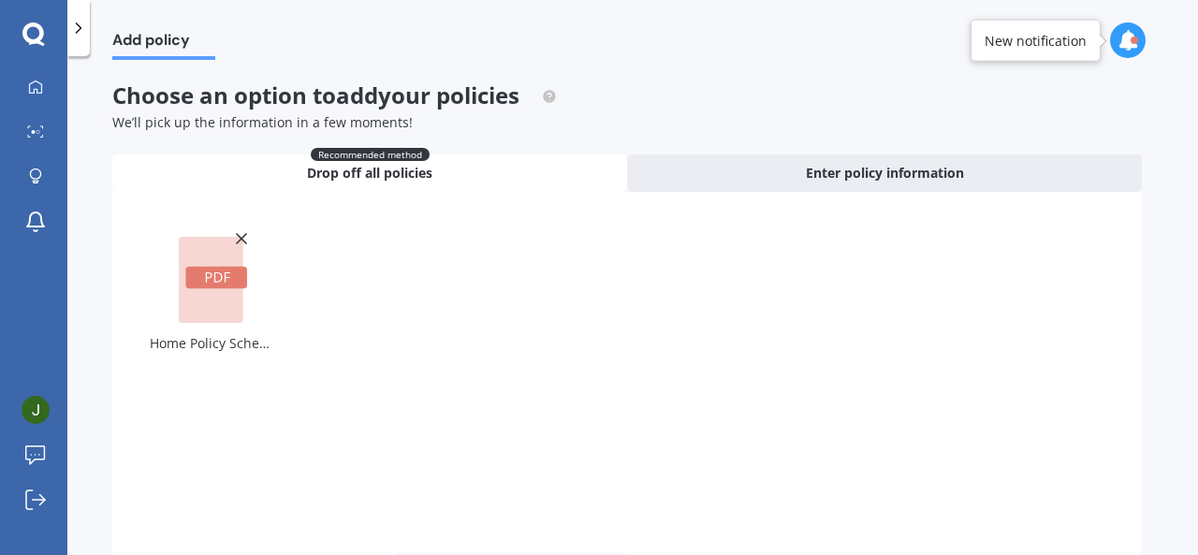
click at [356, 173] on span "Drop off all policies" at bounding box center [369, 173] width 125 height 19
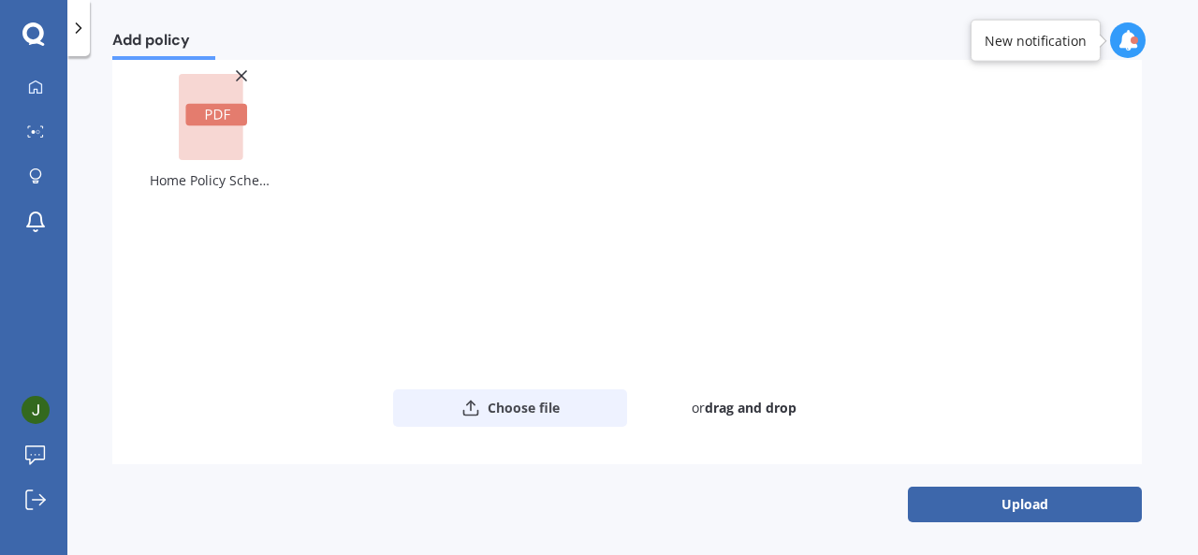
click at [517, 400] on button "Choose file" at bounding box center [510, 407] width 234 height 37
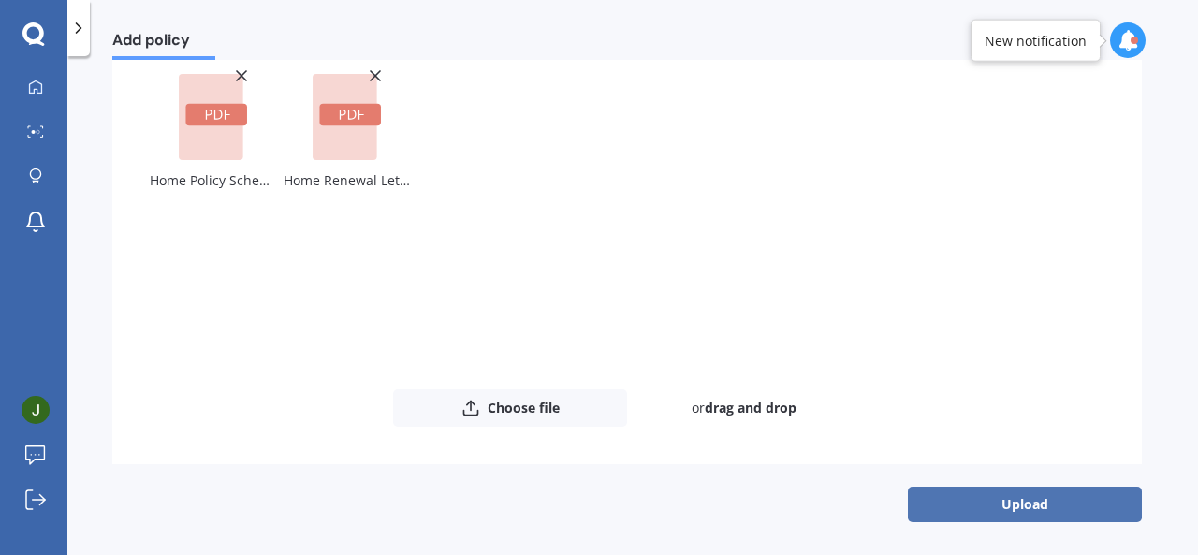
click at [1028, 499] on button "Upload" at bounding box center [1025, 505] width 234 height 36
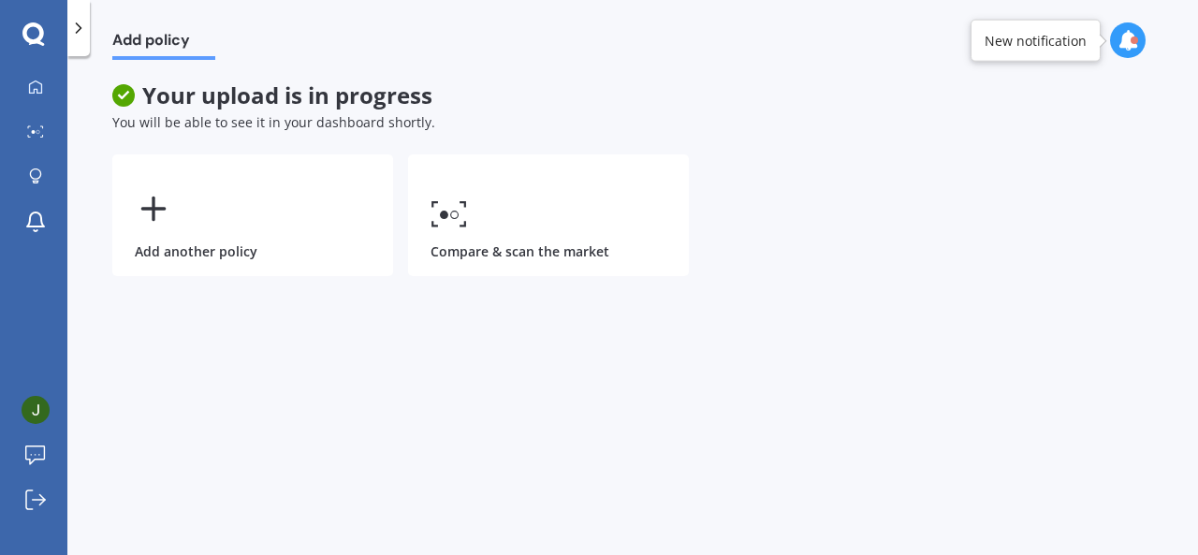
scroll to position [0, 0]
click at [503, 356] on div "Add policy Your upload is in progress You will be able to see it in your dashbo…" at bounding box center [632, 309] width 1131 height 499
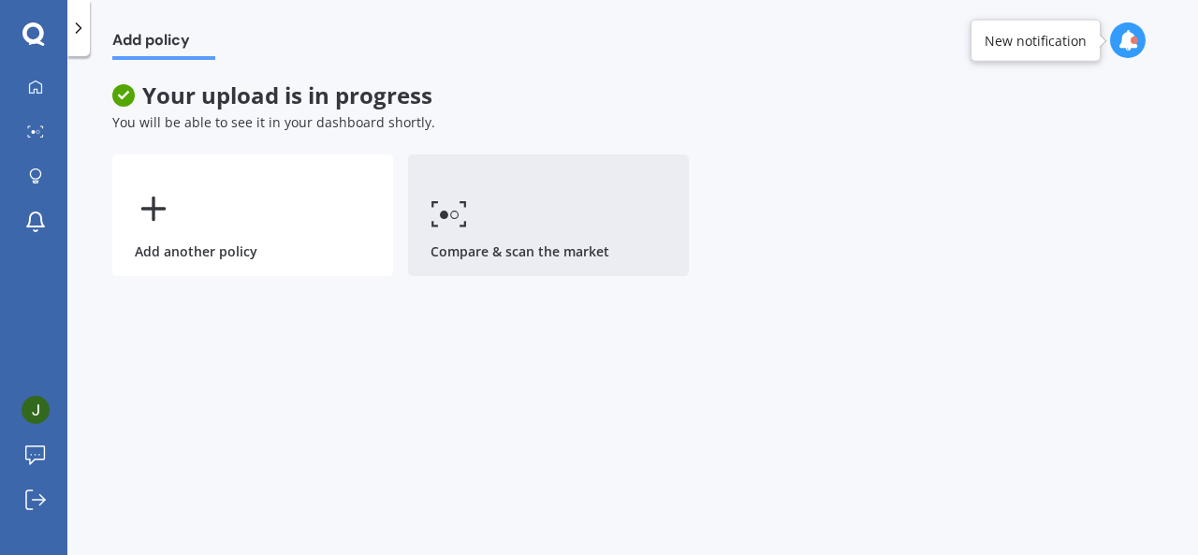
click at [569, 213] on link "Compare & scan the market" at bounding box center [548, 215] width 281 height 122
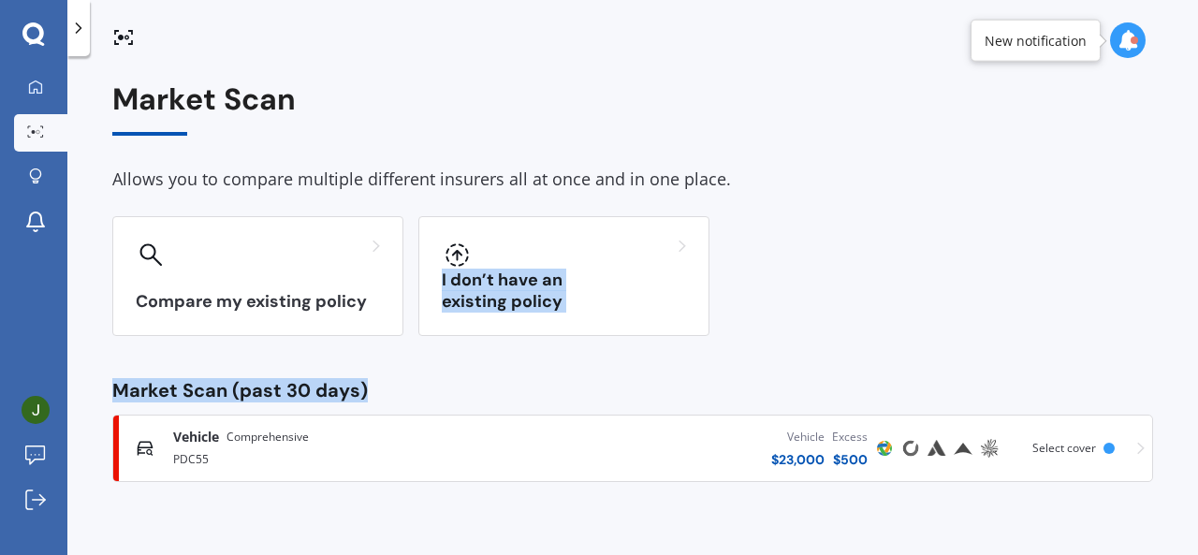
drag, startPoint x: 1193, startPoint y: 214, endPoint x: 1197, endPoint y: 355, distance: 140.5
click at [1197, 355] on div "Market Scan Allows you to compare multiple different insurers all at once and i…" at bounding box center [632, 309] width 1131 height 499
click at [831, 304] on div "Compare my existing policy I don’t have an existing policy" at bounding box center [632, 276] width 1041 height 120
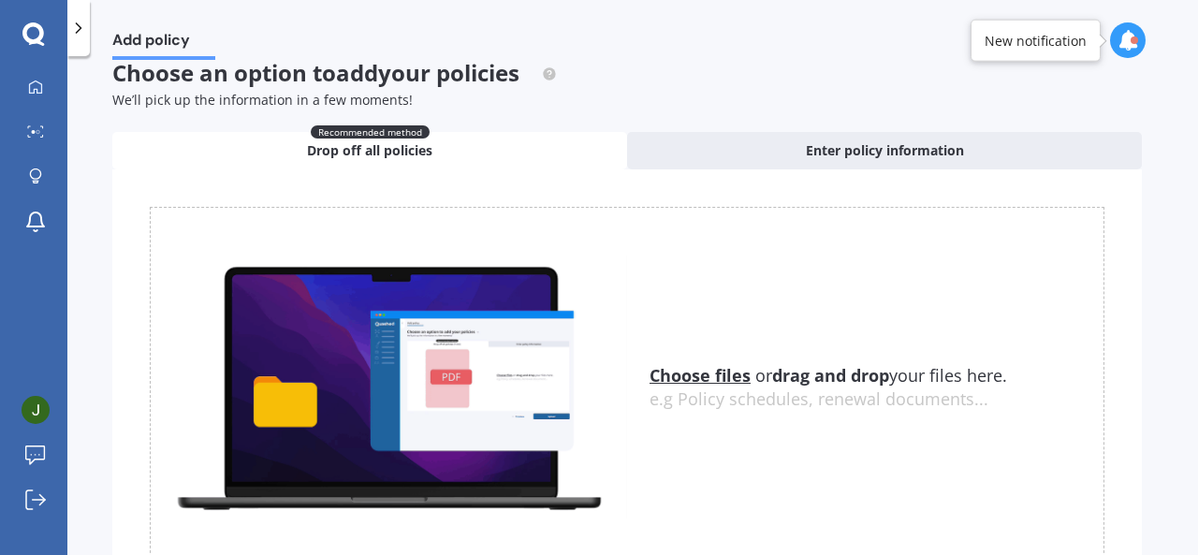
scroll to position [127, 0]
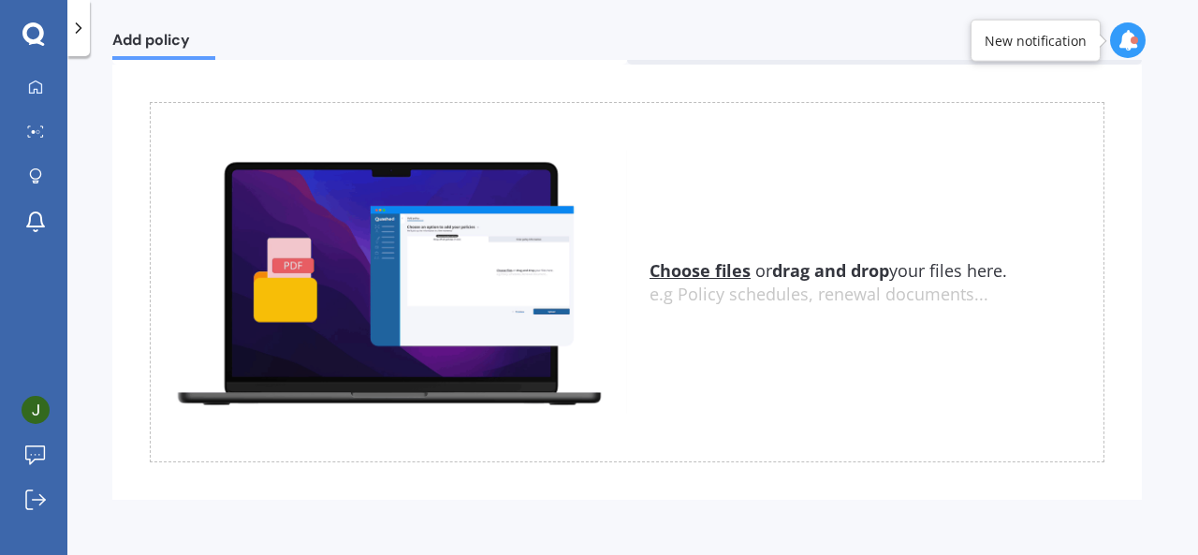
click at [680, 266] on u "Choose files" at bounding box center [700, 270] width 101 height 22
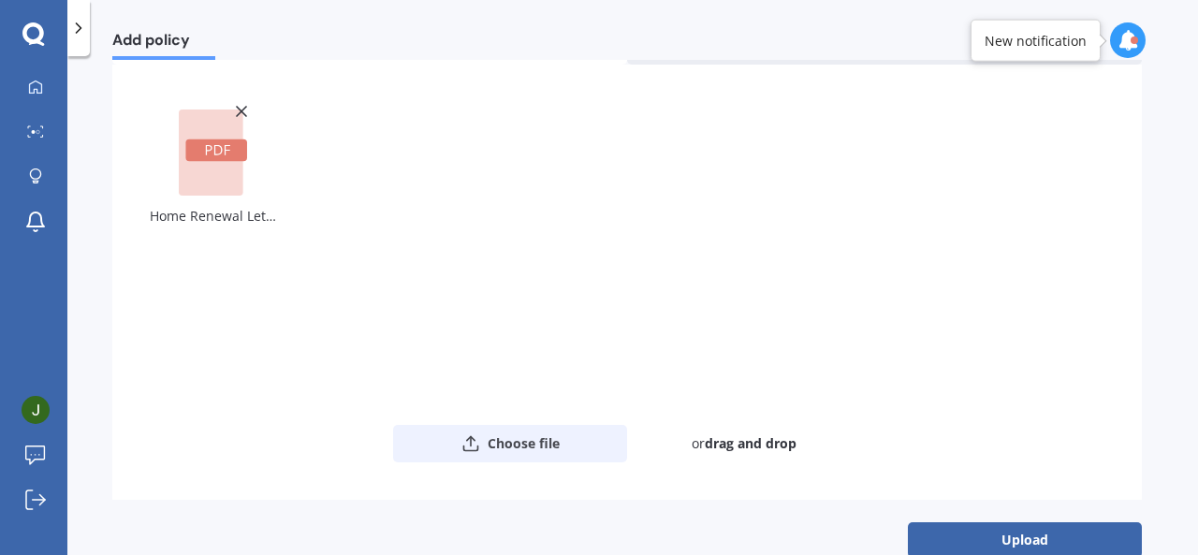
click at [505, 437] on button "Choose file" at bounding box center [510, 443] width 234 height 37
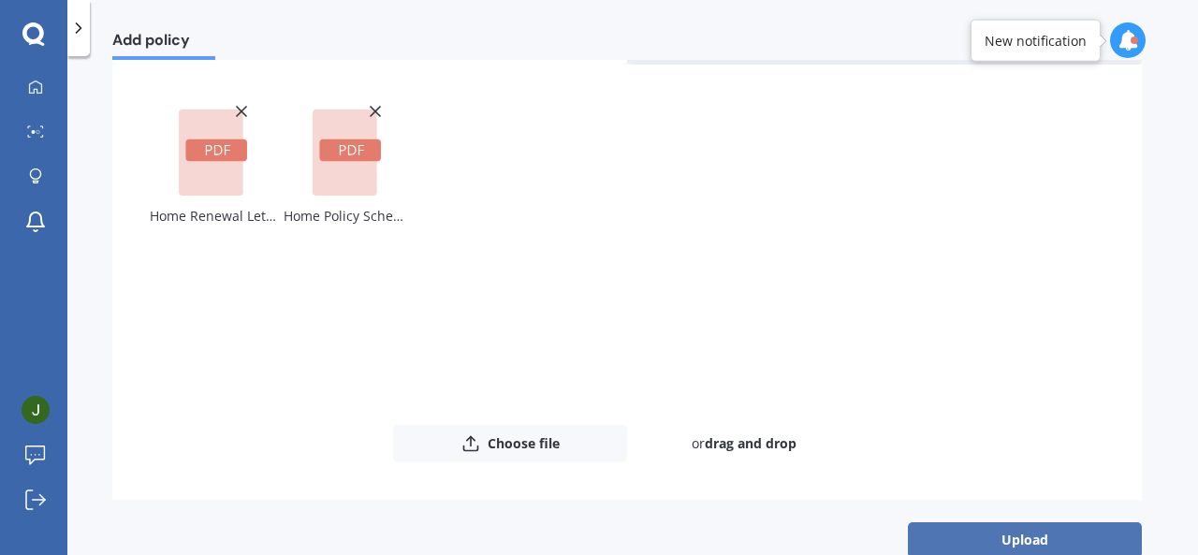
click at [1028, 539] on button "Upload" at bounding box center [1025, 540] width 234 height 36
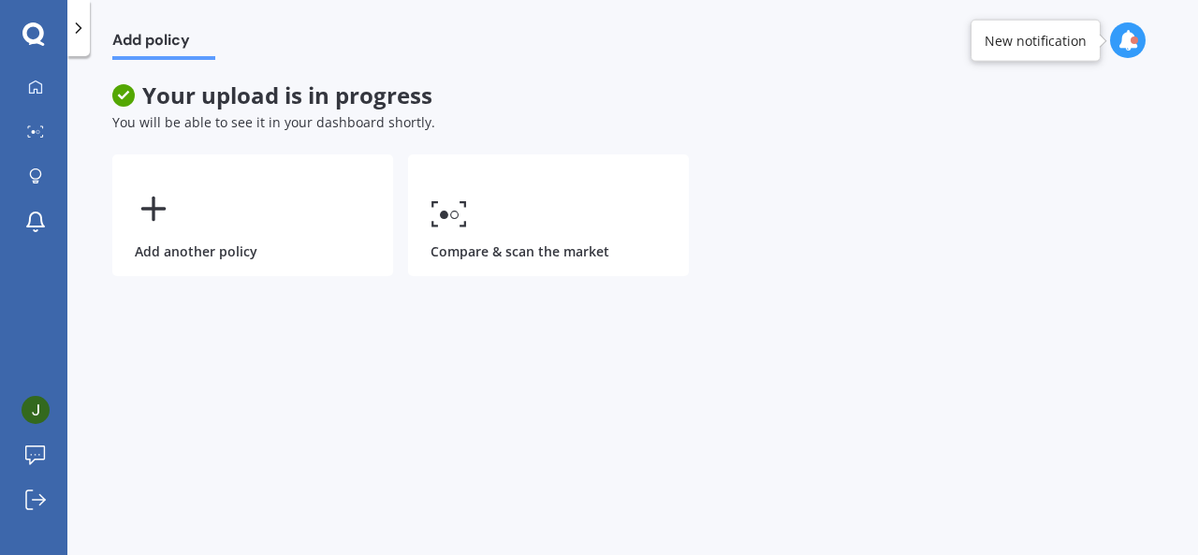
scroll to position [0, 0]
click at [1127, 44] on icon at bounding box center [1128, 40] width 21 height 21
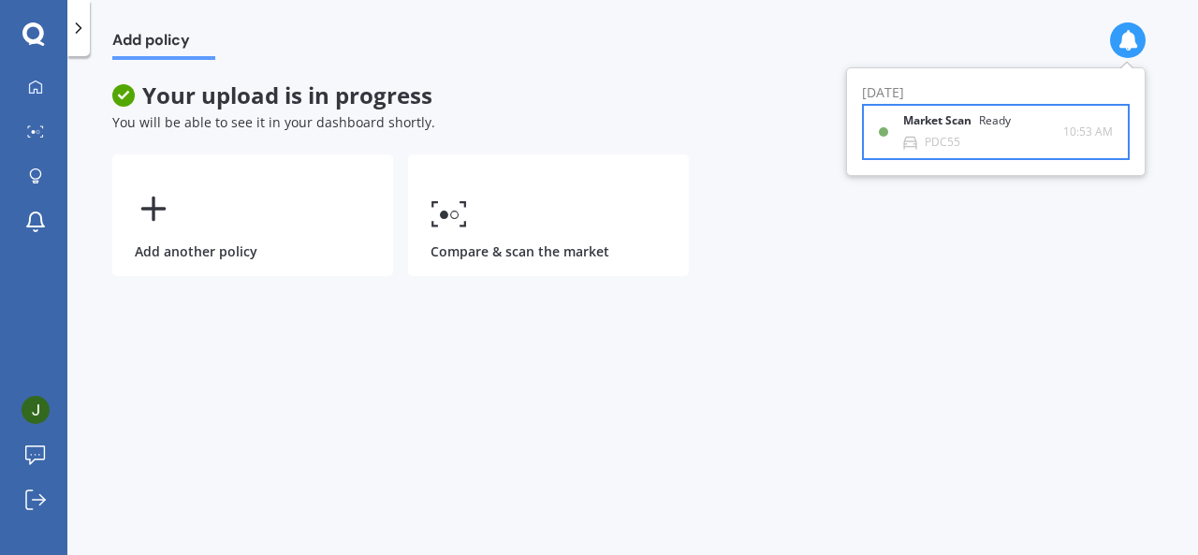
click at [984, 117] on div "Ready" at bounding box center [995, 120] width 32 height 13
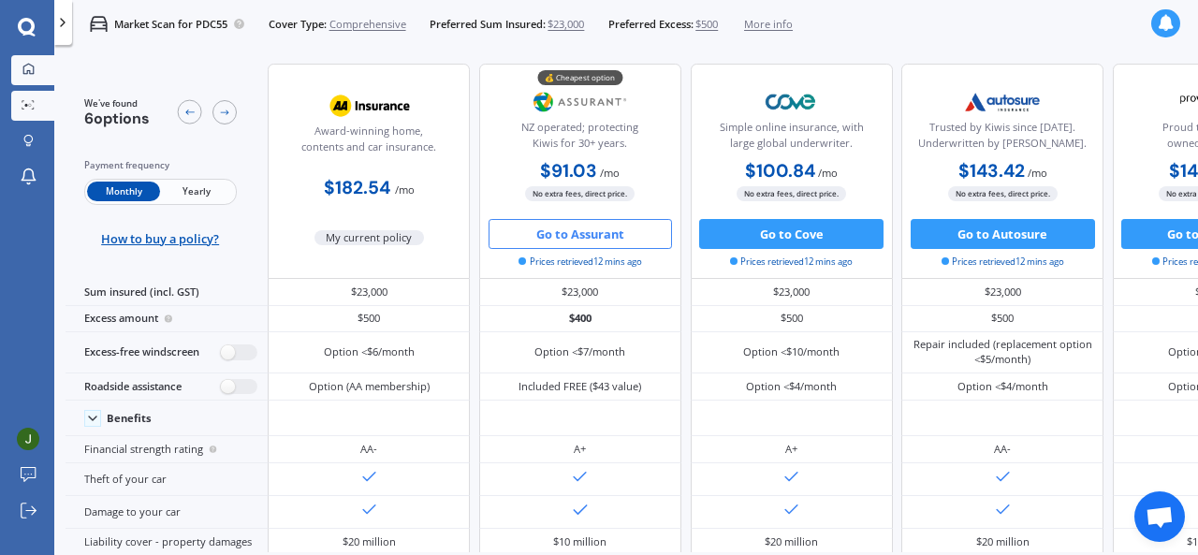
click at [33, 74] on icon at bounding box center [28, 69] width 10 height 10
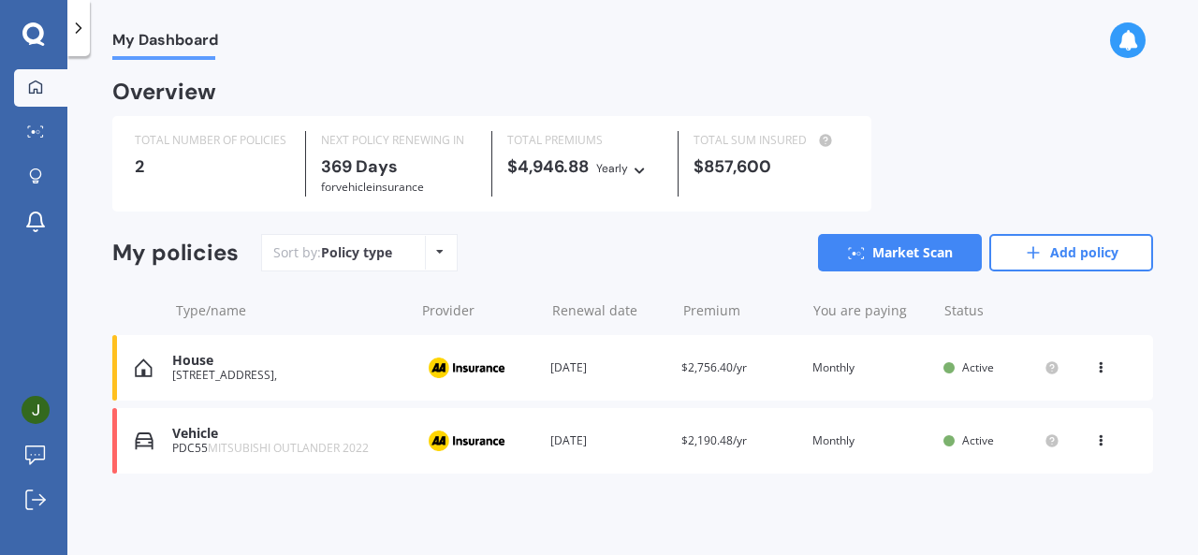
click at [256, 369] on div "[STREET_ADDRESS]," at bounding box center [288, 375] width 232 height 13
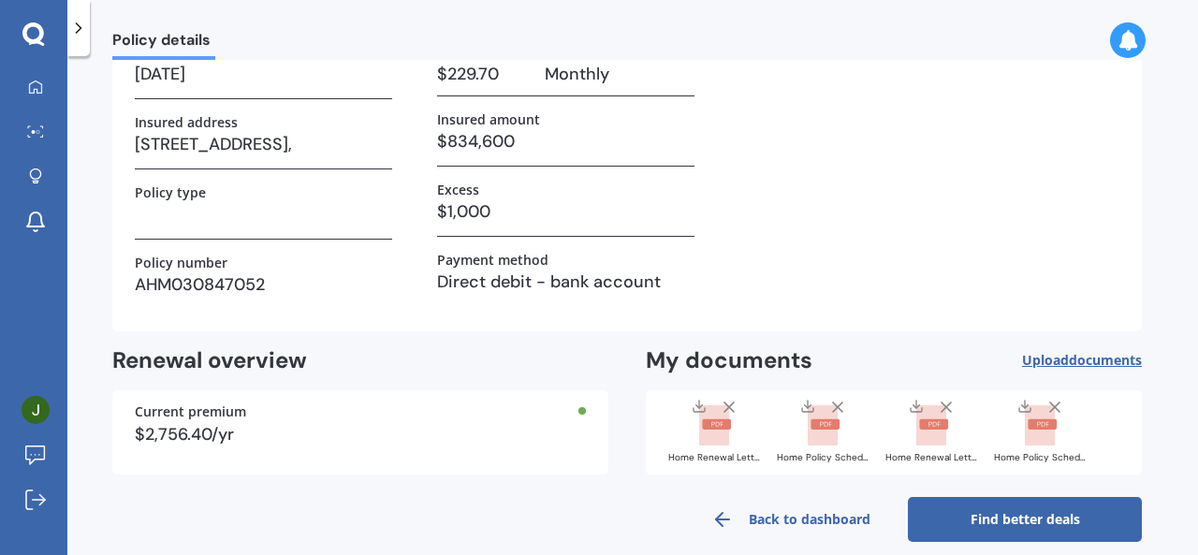
scroll to position [162, 0]
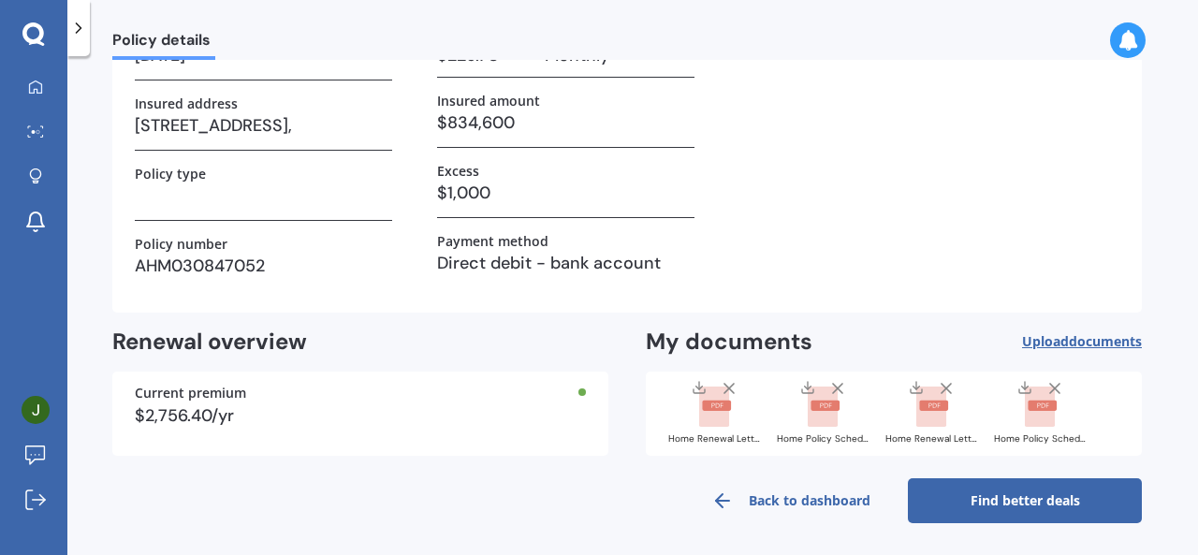
click at [1060, 497] on link "Find better deals" at bounding box center [1025, 500] width 234 height 45
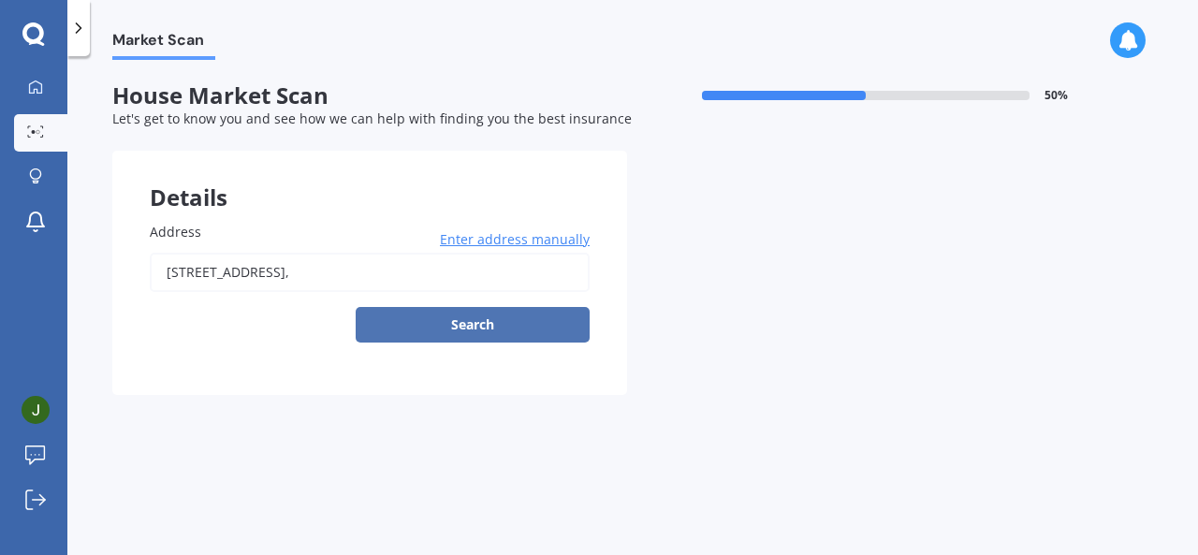
click at [519, 320] on button "Search" at bounding box center [473, 325] width 234 height 36
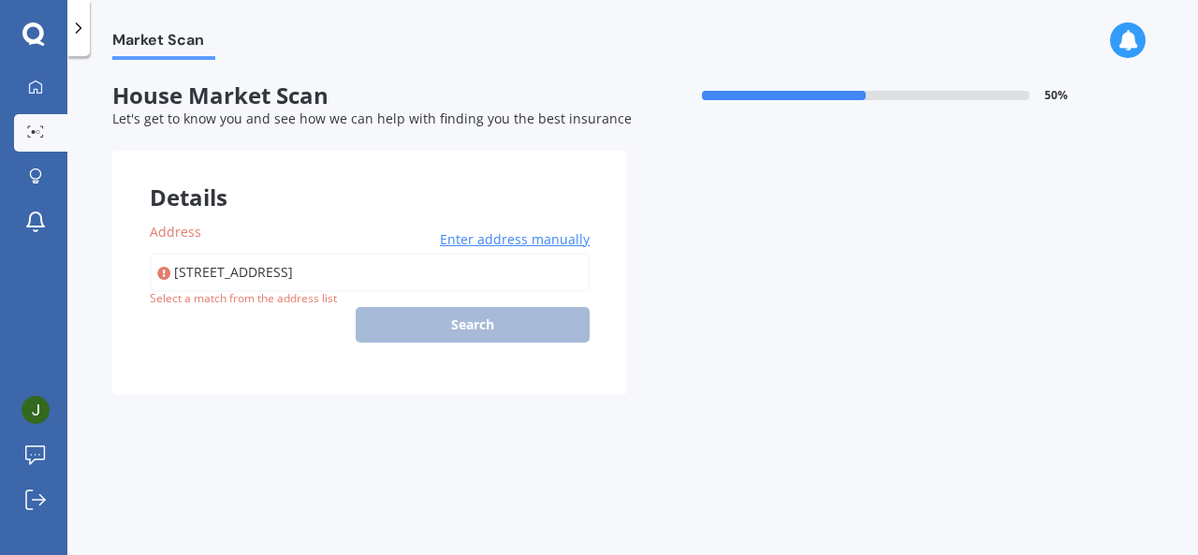
type input "[STREET_ADDRESS]"
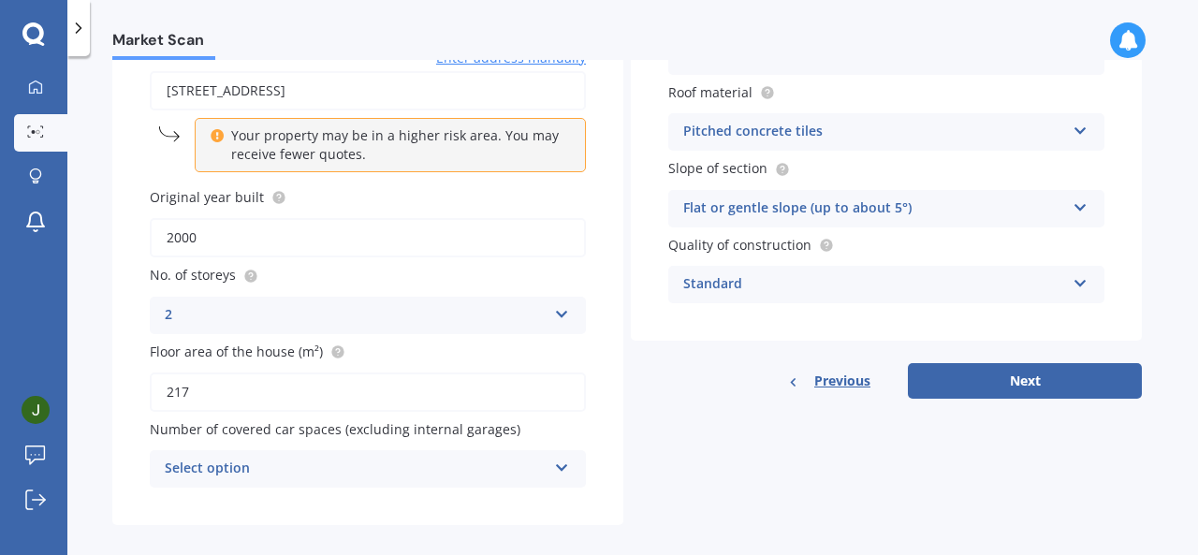
scroll to position [183, 0]
click at [216, 138] on icon at bounding box center [217, 131] width 13 height 13
click at [990, 379] on button "Next" at bounding box center [1025, 380] width 234 height 36
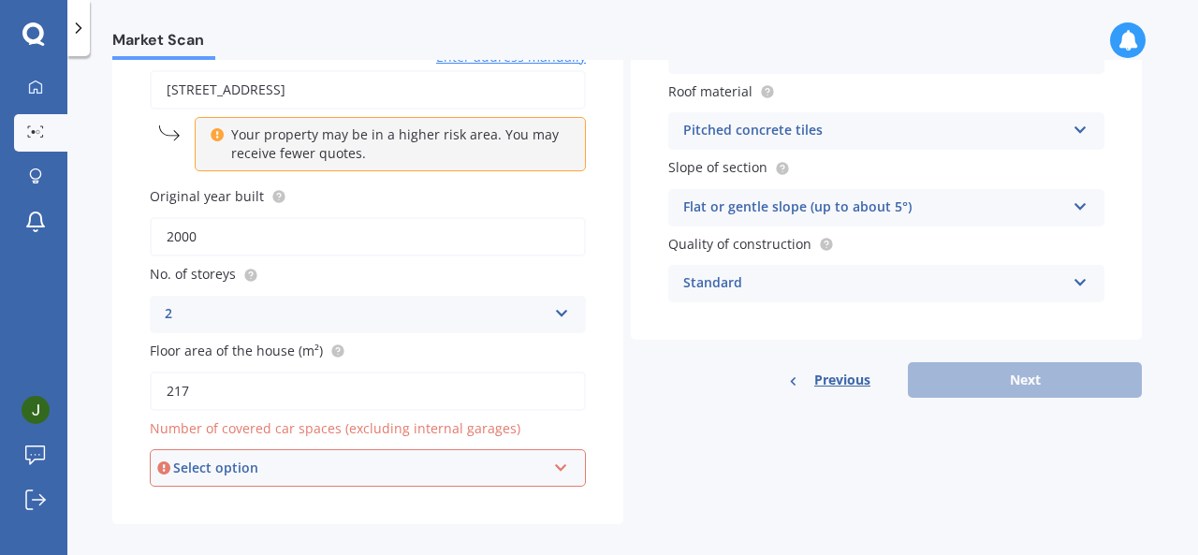
click at [393, 468] on div "Select option" at bounding box center [359, 468] width 373 height 21
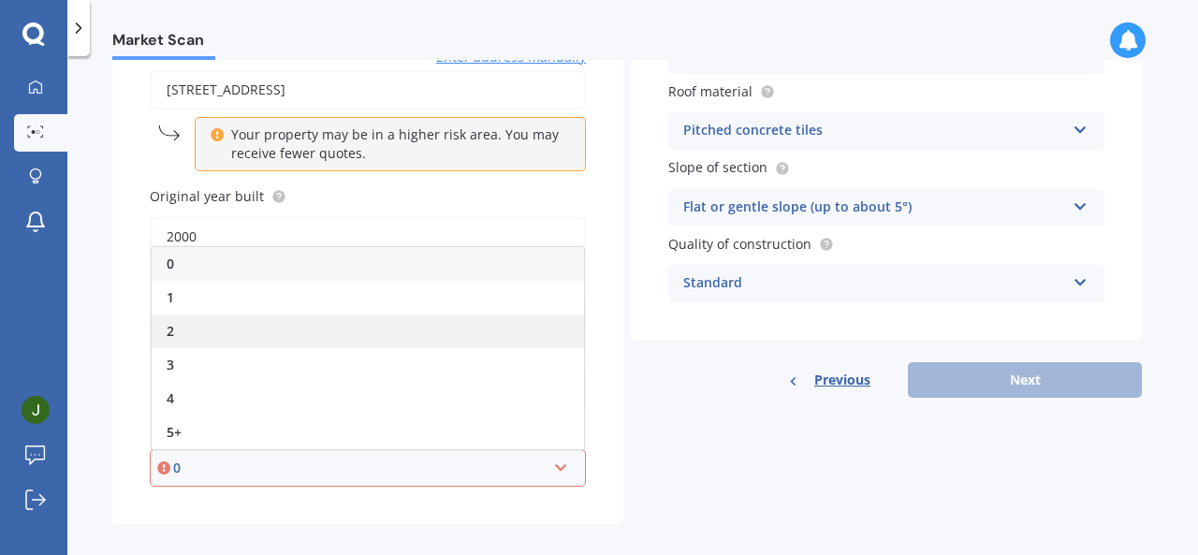
click at [191, 317] on div "2" at bounding box center [368, 332] width 432 height 34
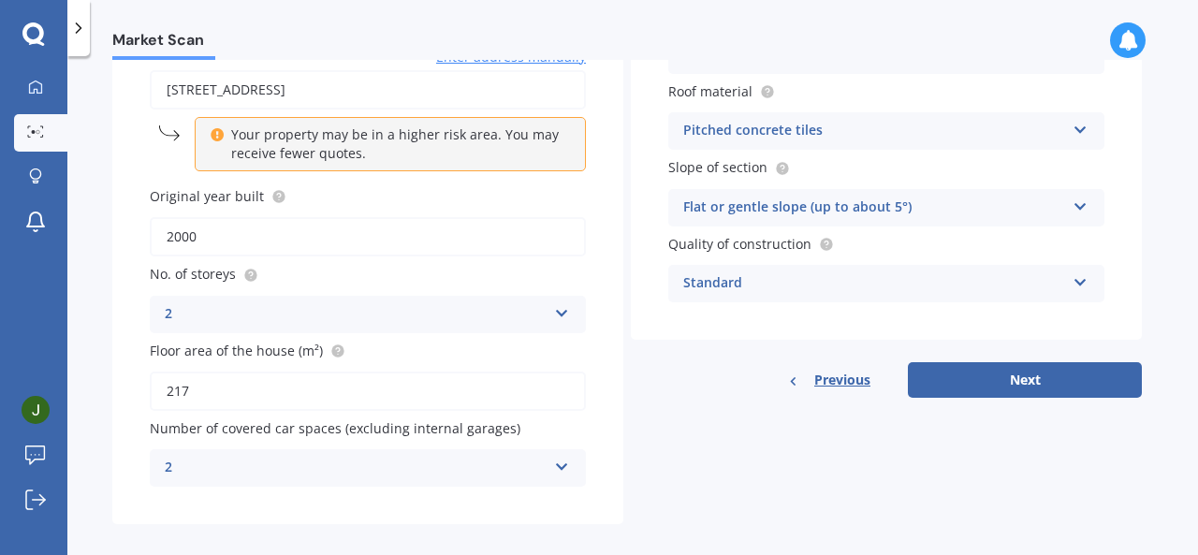
click at [423, 476] on div "2" at bounding box center [356, 468] width 382 height 22
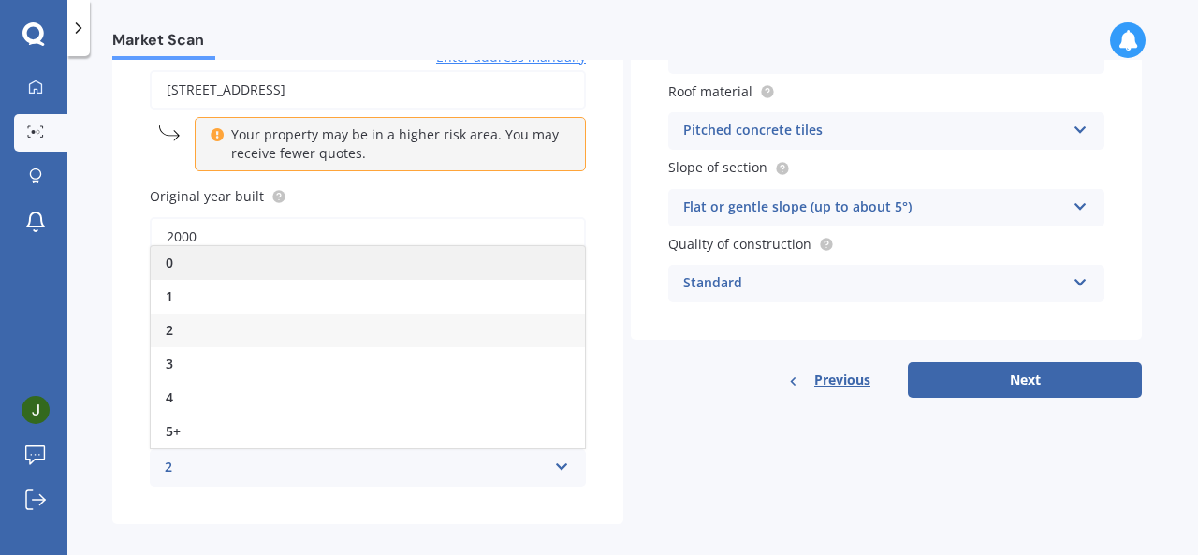
click at [221, 269] on div "0" at bounding box center [368, 263] width 434 height 34
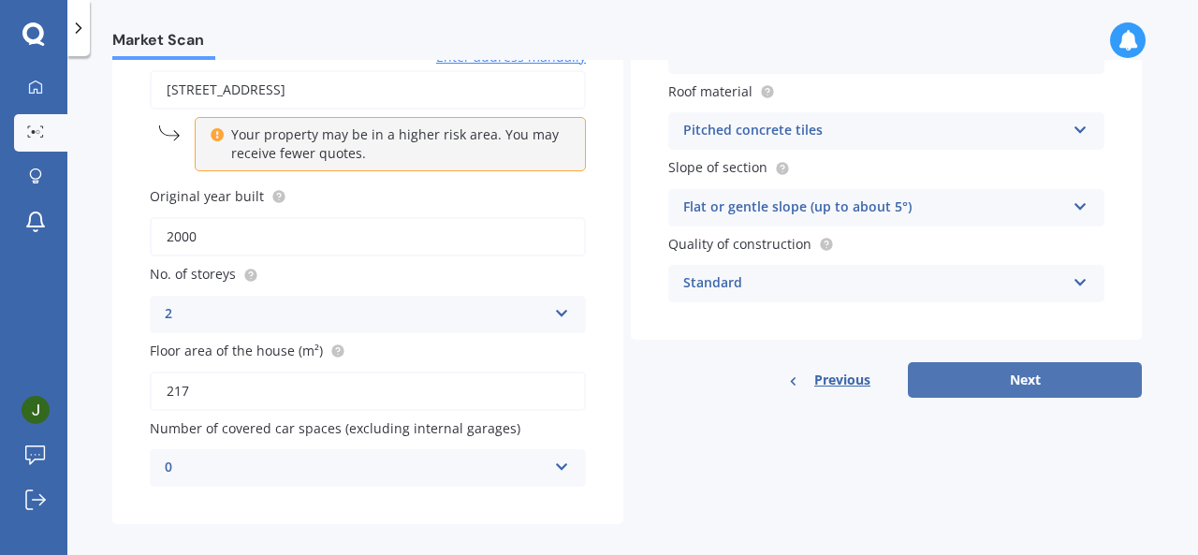
click at [995, 375] on button "Next" at bounding box center [1025, 380] width 234 height 36
select select "16"
select select "03"
select select "1986"
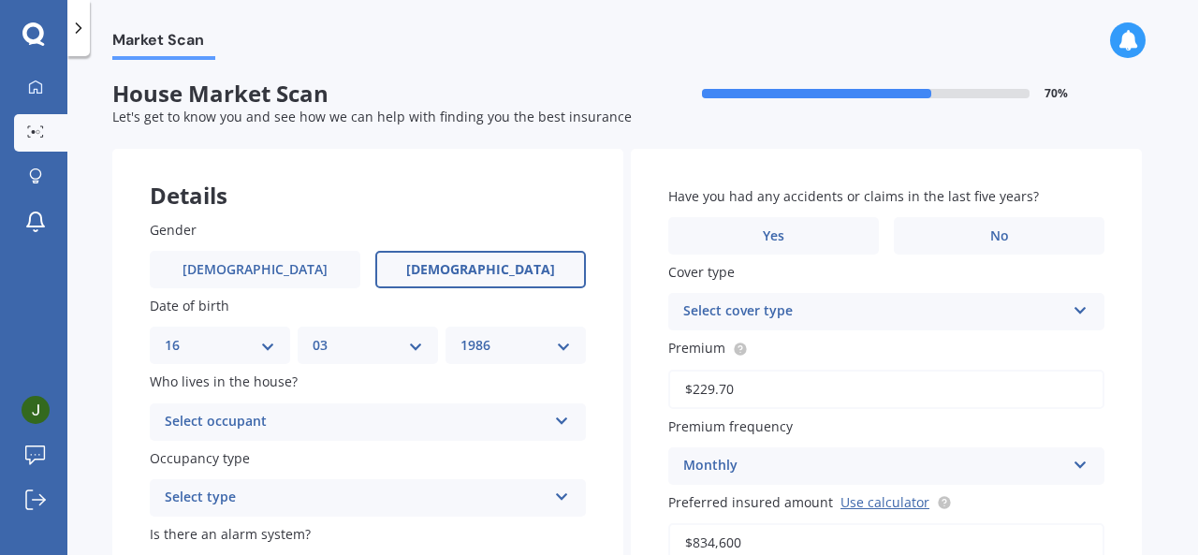
scroll to position [0, 0]
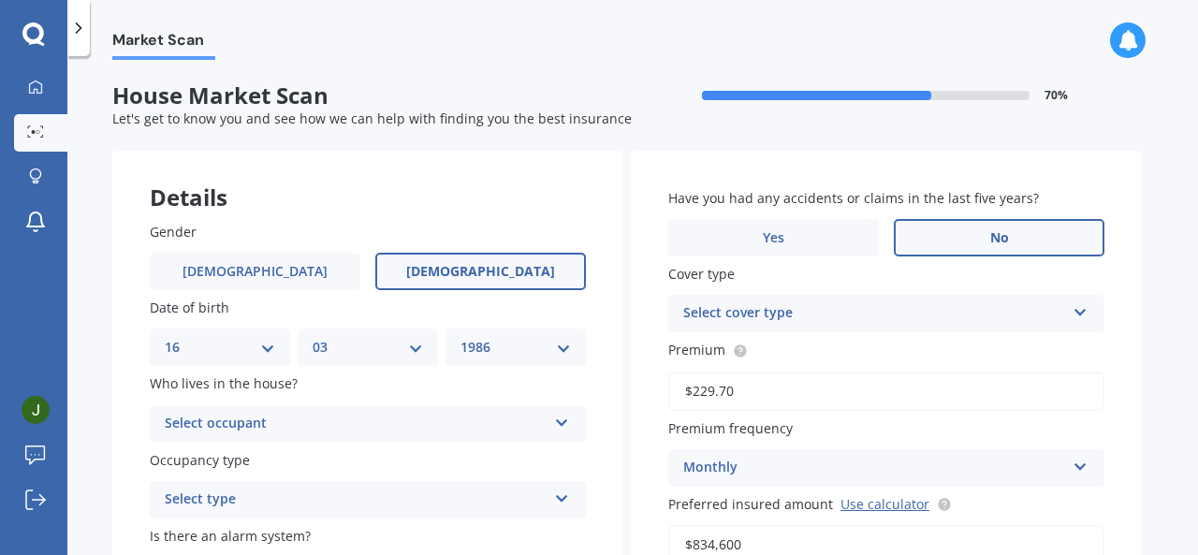
click at [1020, 231] on label "No" at bounding box center [999, 237] width 211 height 37
click at [0, 0] on input "No" at bounding box center [0, 0] width 0 height 0
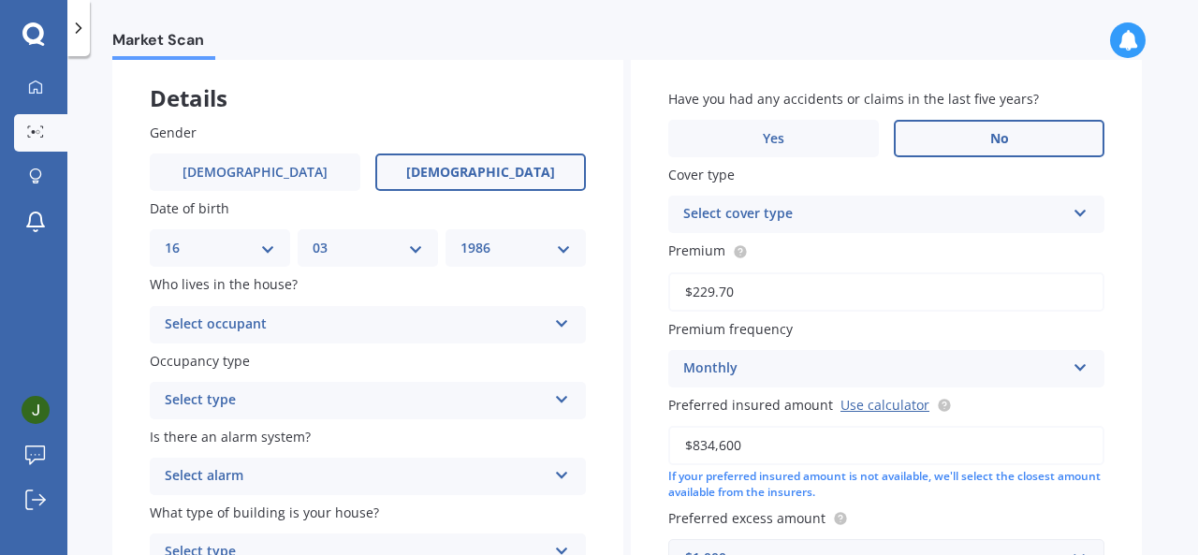
scroll to position [110, 0]
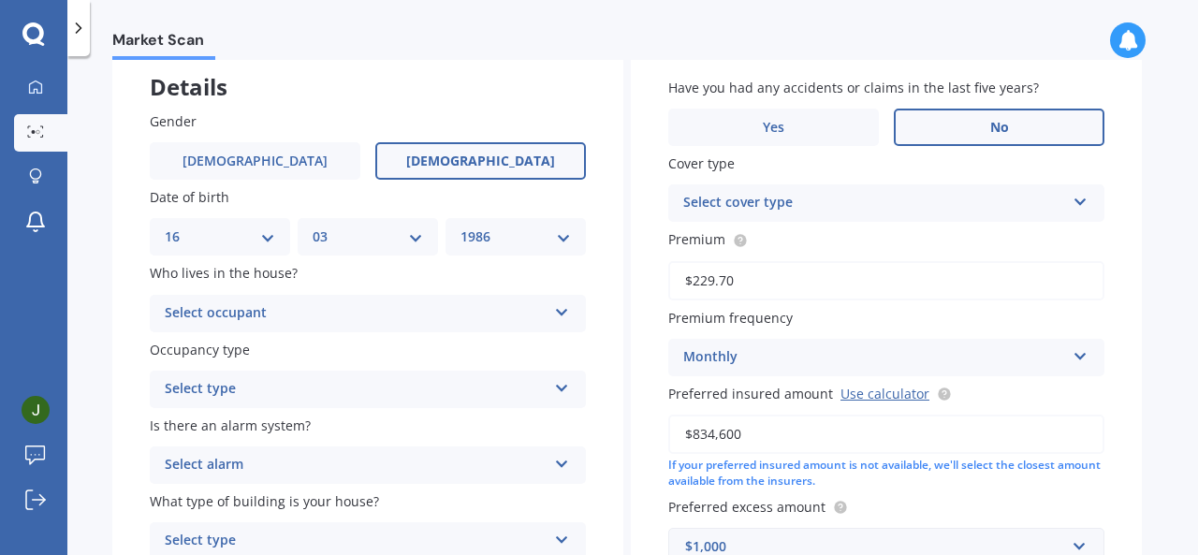
click at [780, 202] on div "Select cover type" at bounding box center [874, 203] width 382 height 22
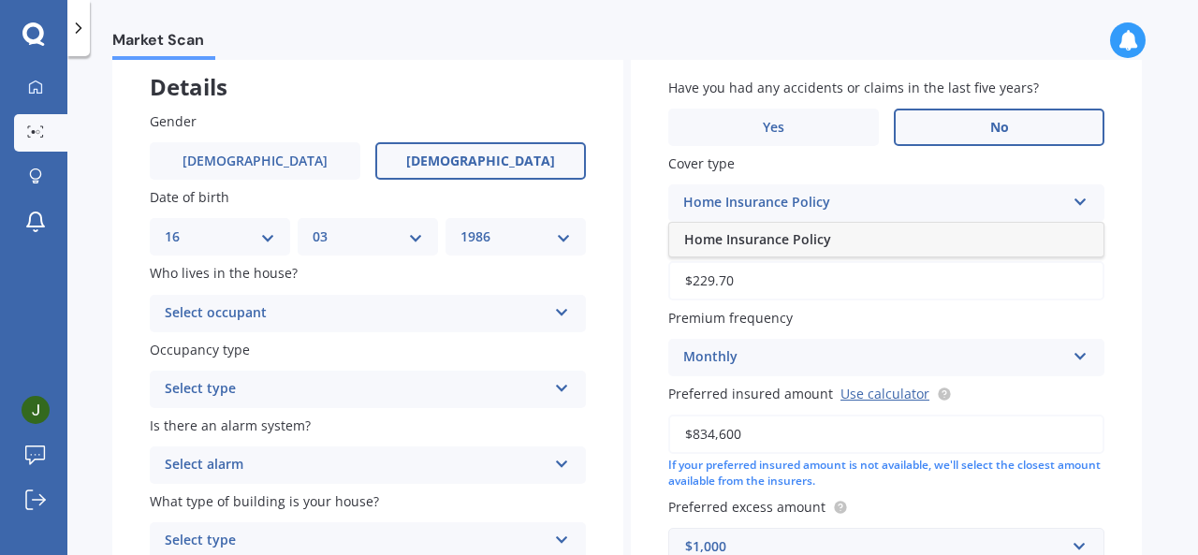
click at [757, 242] on span "Home Insurance Policy" at bounding box center [757, 239] width 147 height 18
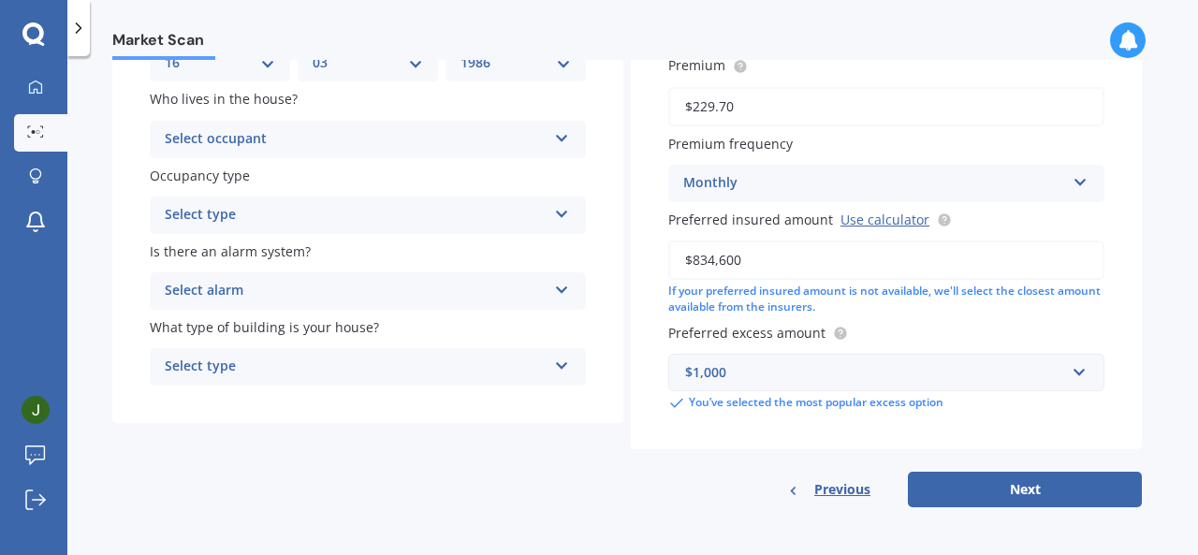
scroll to position [286, 0]
click at [914, 387] on input "text" at bounding box center [879, 372] width 419 height 36
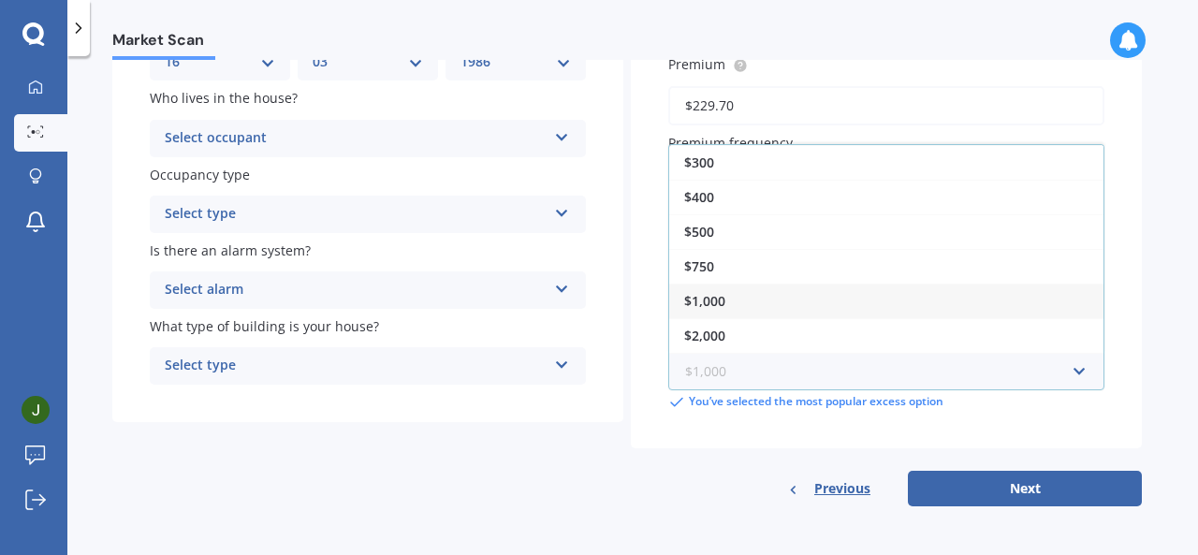
scroll to position [30, 0]
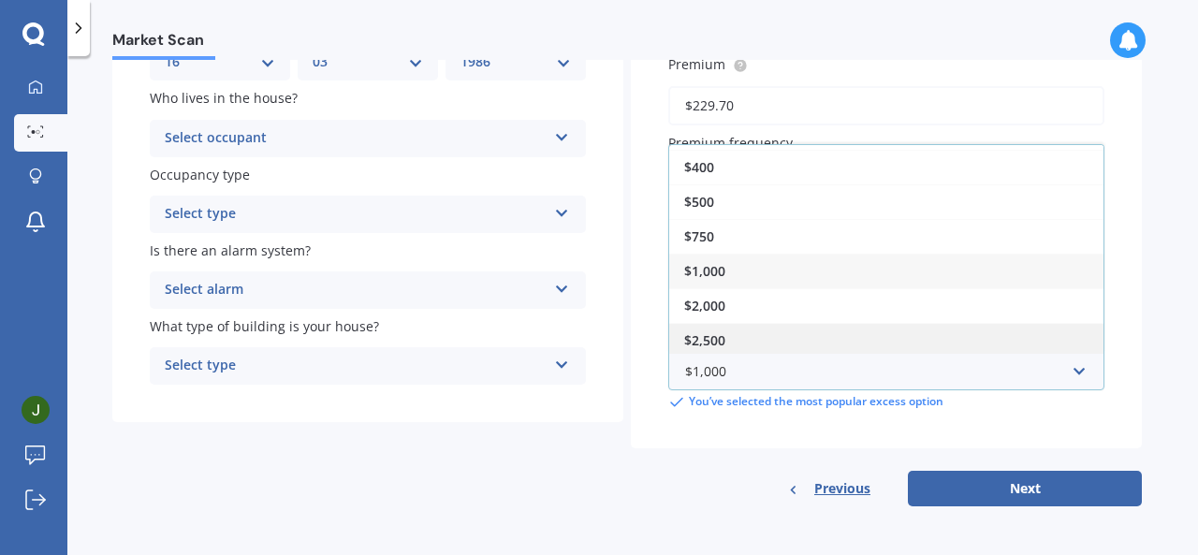
click at [766, 340] on div "$2,500" at bounding box center [886, 340] width 434 height 35
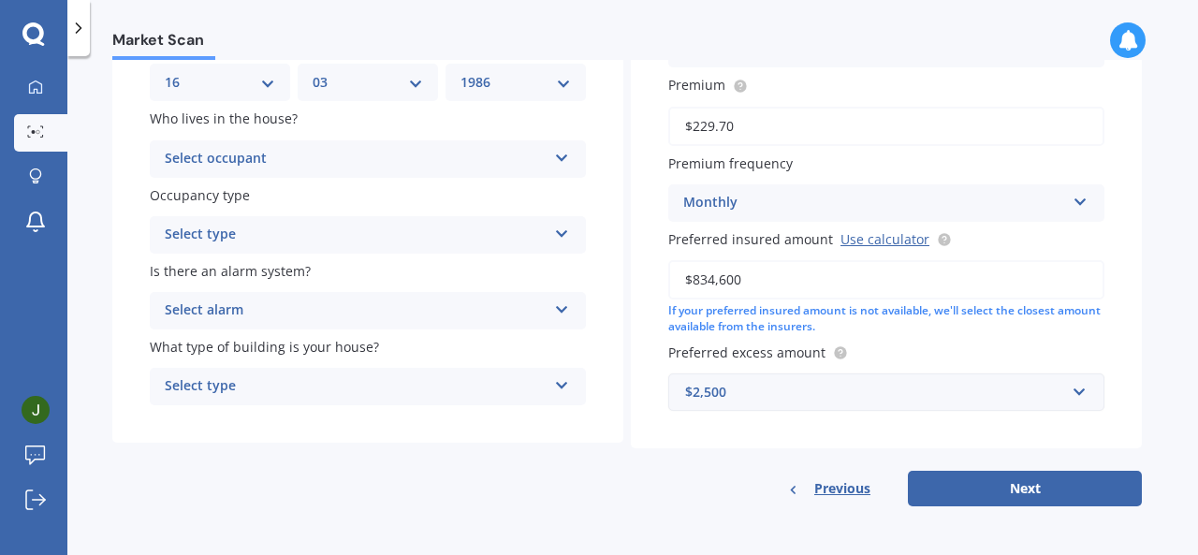
scroll to position [266, 0]
click at [980, 355] on label "Preferred excess amount" at bounding box center [882, 353] width 429 height 20
click at [393, 314] on div "Select alarm" at bounding box center [356, 311] width 382 height 22
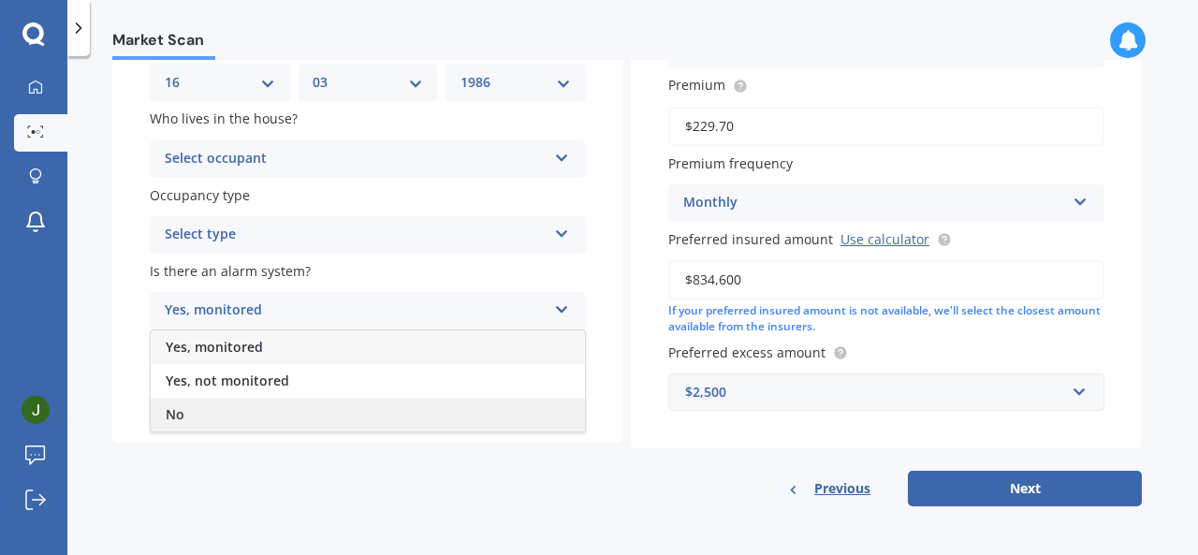
click at [303, 410] on div "No" at bounding box center [368, 415] width 434 height 34
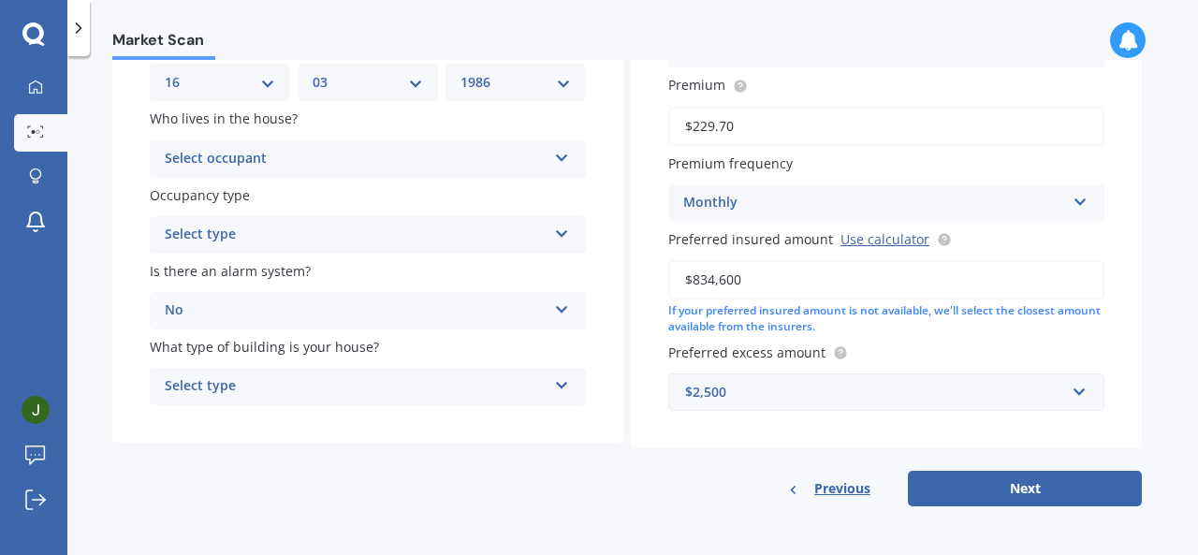
click at [286, 151] on div "Select occupant" at bounding box center [356, 159] width 382 height 22
click at [255, 193] on div "Owner" at bounding box center [368, 196] width 434 height 34
click at [253, 221] on div "Select type Permanent Holiday (without tenancy)" at bounding box center [368, 234] width 436 height 37
click at [236, 274] on span "Permanent" at bounding box center [201, 271] width 71 height 18
click at [234, 304] on div "No" at bounding box center [356, 311] width 382 height 22
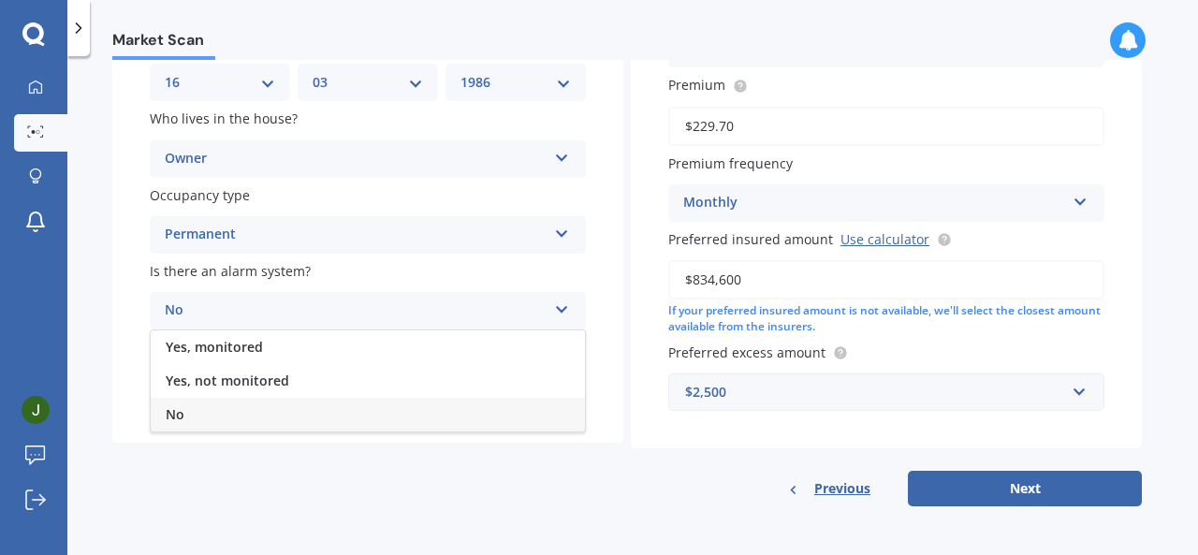
click at [234, 304] on div "No" at bounding box center [356, 311] width 382 height 22
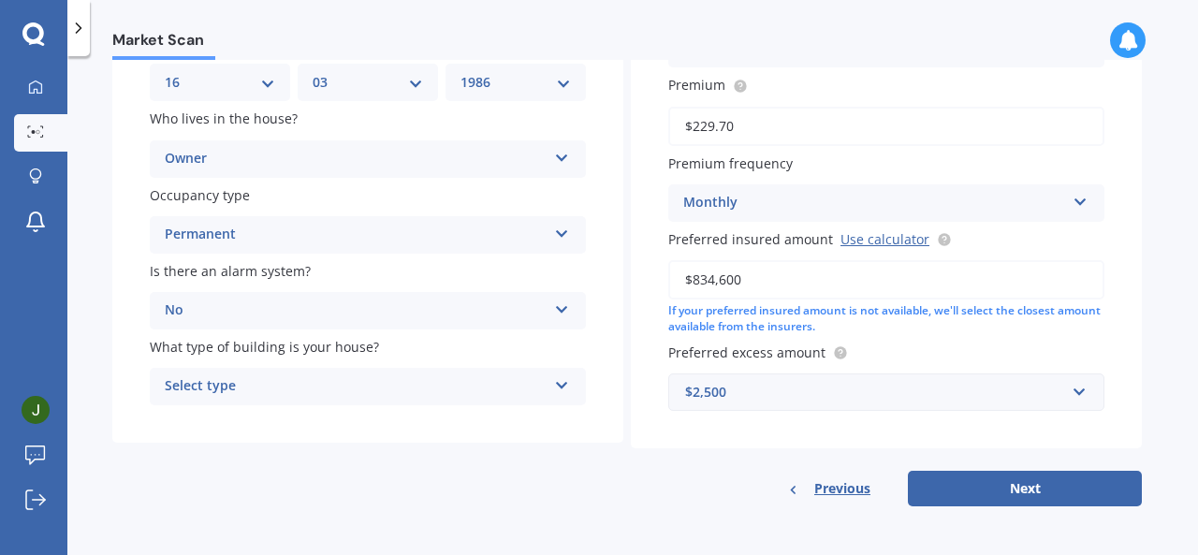
click at [232, 387] on div "Select type" at bounding box center [356, 386] width 382 height 22
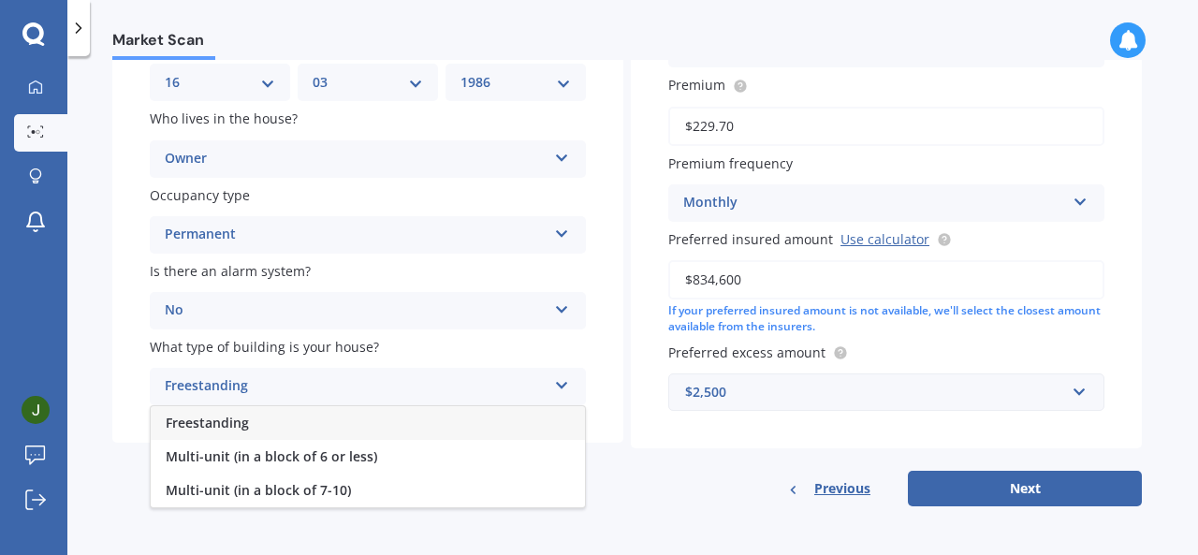
click at [235, 433] on div "Freestanding" at bounding box center [368, 423] width 434 height 34
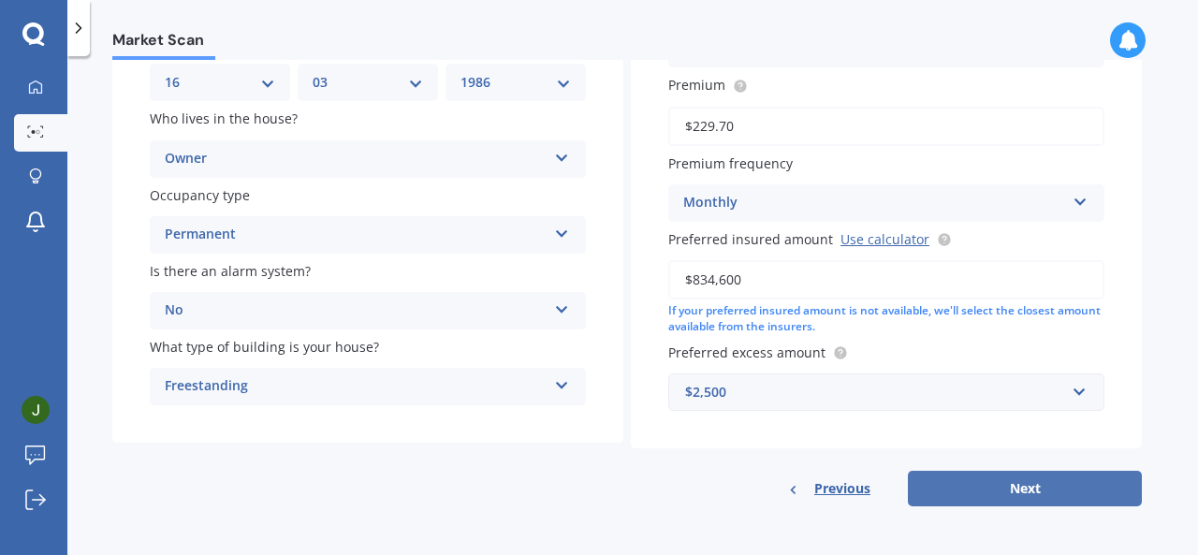
click at [990, 492] on button "Next" at bounding box center [1025, 489] width 234 height 36
select select "16"
select select "03"
select select "1986"
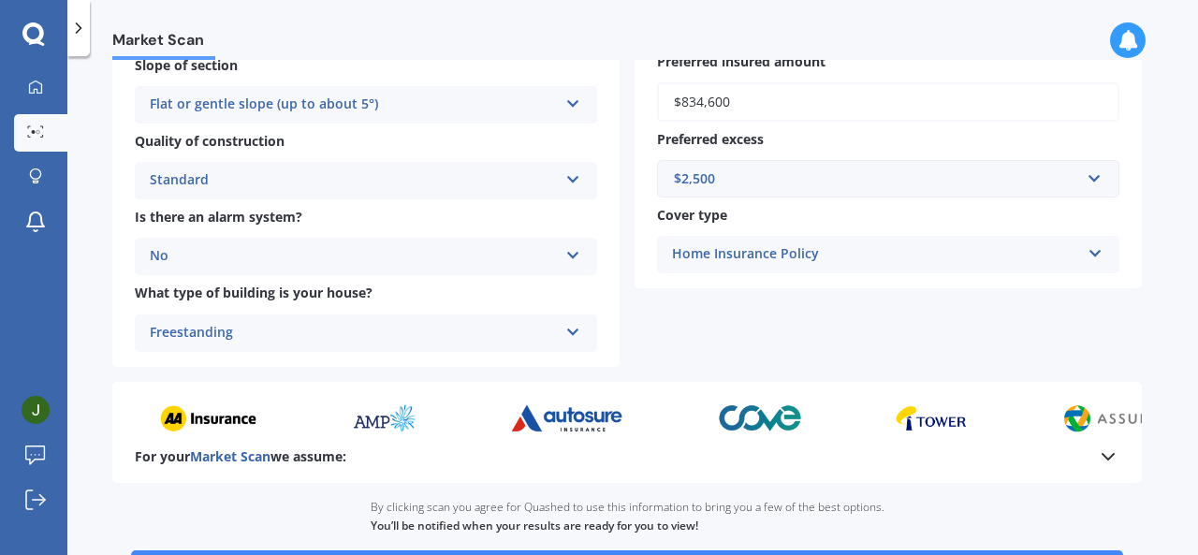
scroll to position [710, 0]
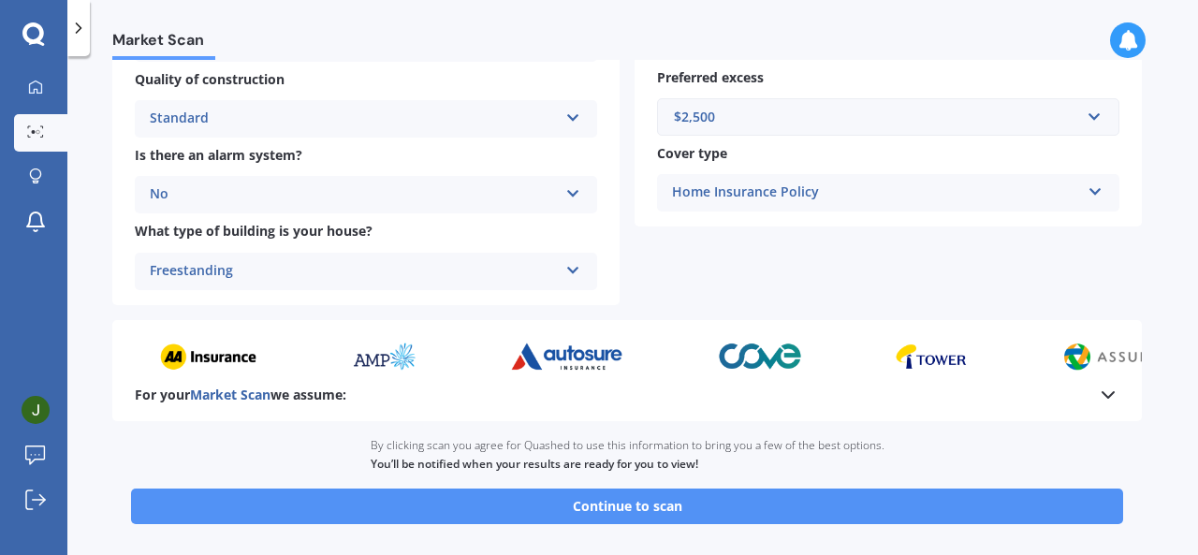
click at [640, 507] on button "Continue to scan" at bounding box center [627, 507] width 992 height 36
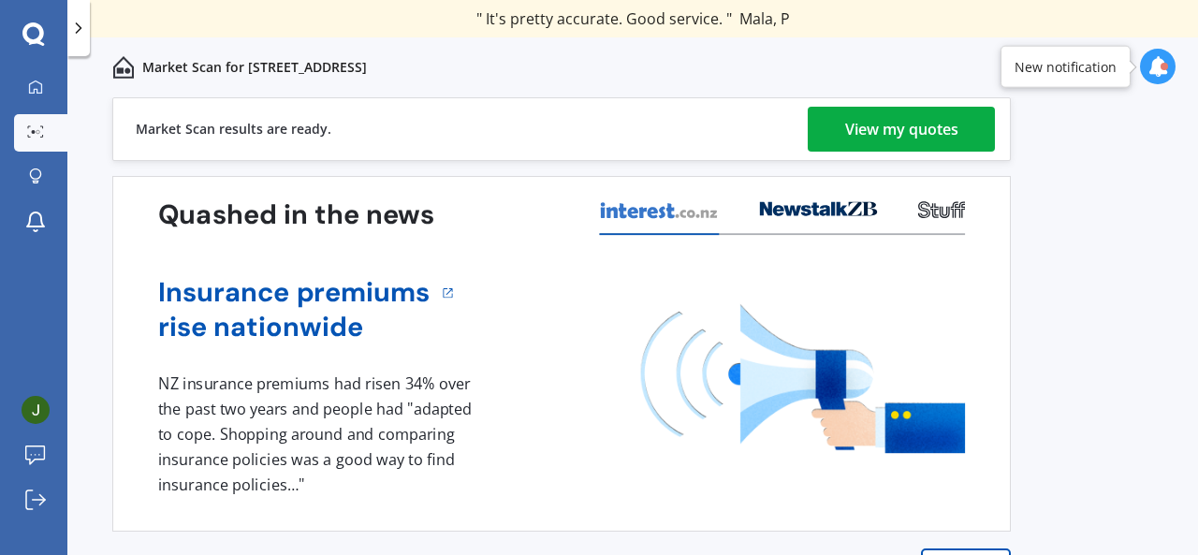
click at [871, 124] on div "View my quotes" at bounding box center [901, 129] width 113 height 45
